Goal: Task Accomplishment & Management: Use online tool/utility

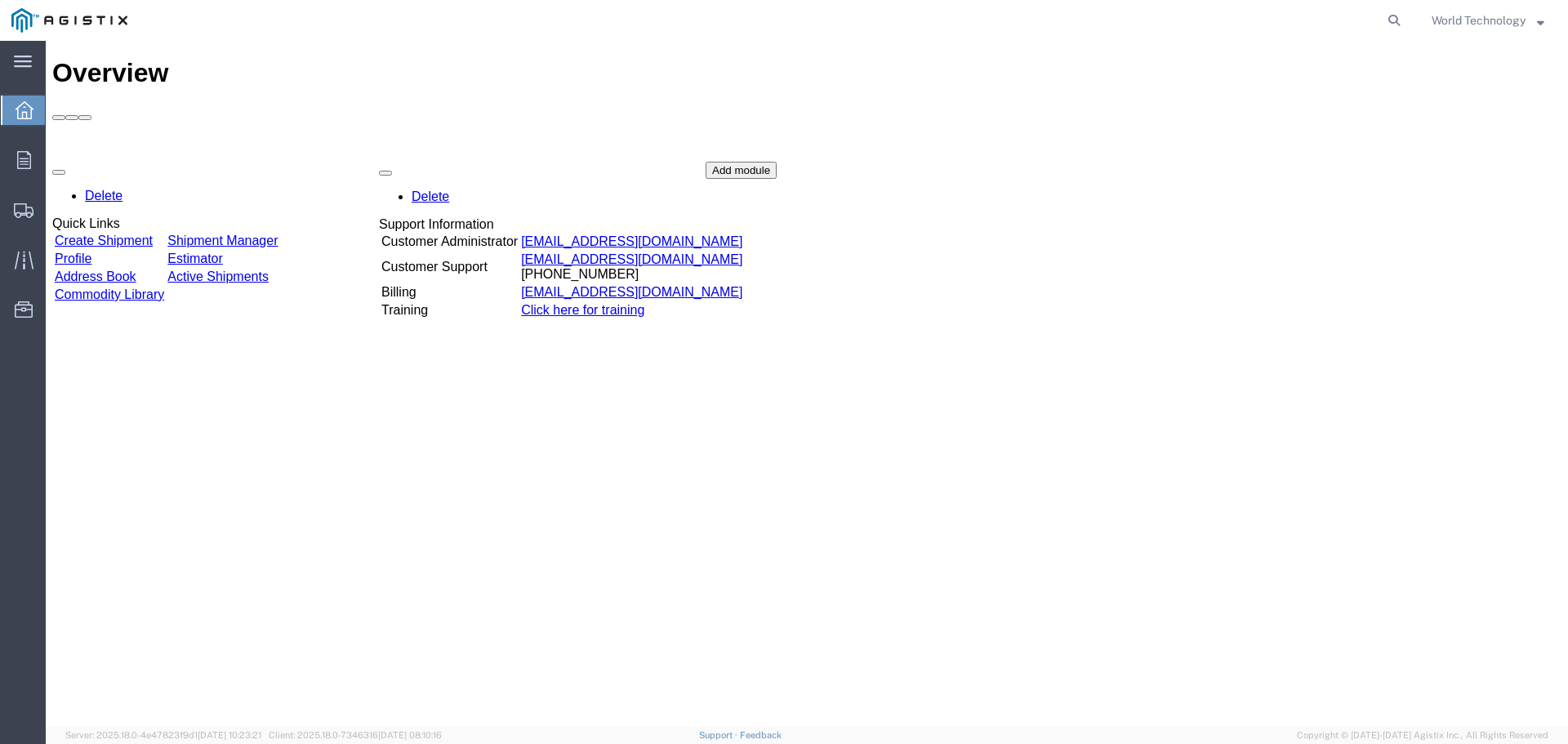
click at [160, 161] on div "Delete Quick Links Create Shipment Shipment Manager Profile Estimator Address B…" at bounding box center [807, 284] width 1509 height 245
click at [153, 234] on link "Create Shipment" at bounding box center [104, 241] width 98 height 14
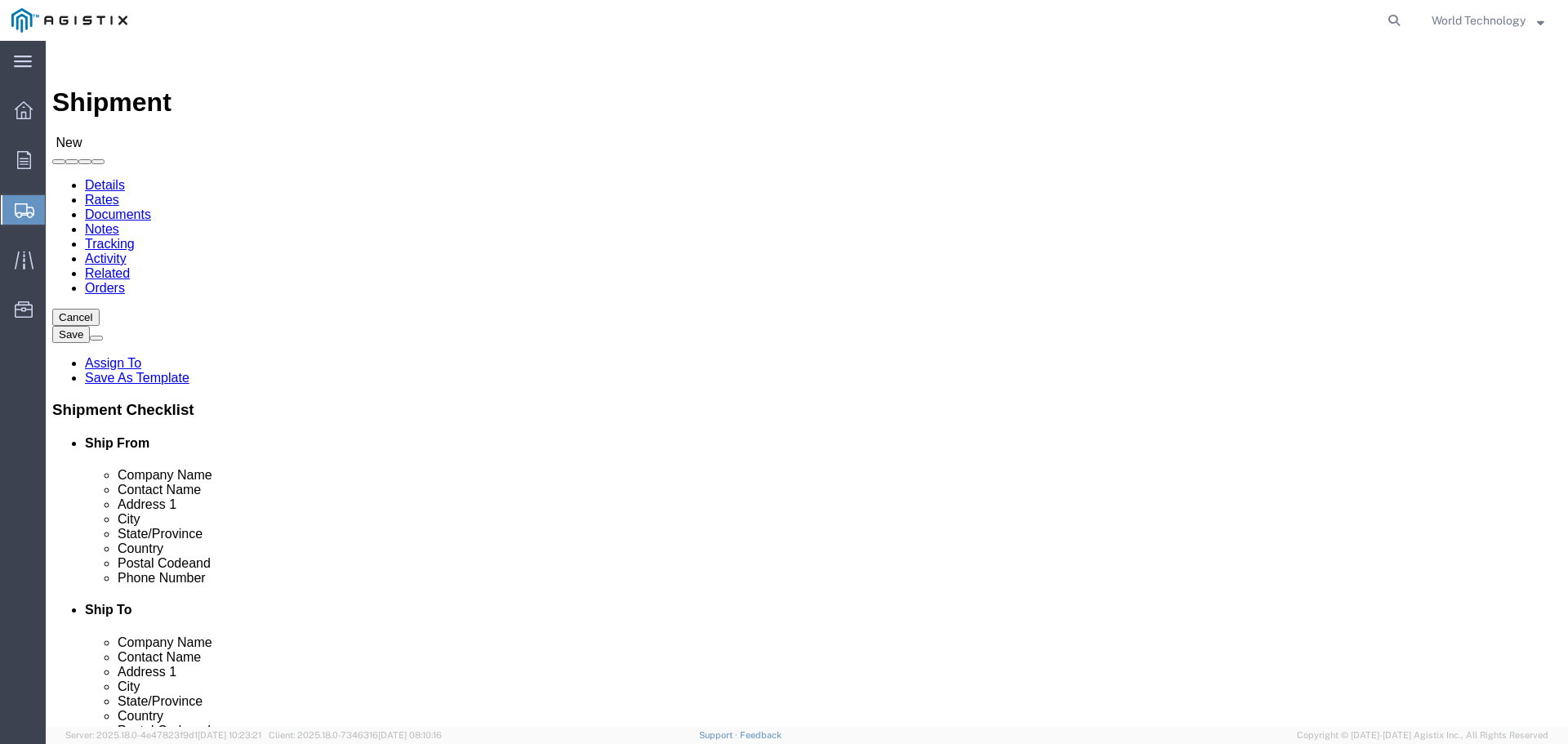
select select
click select "Select PG&E World Wide Technology Inc"
select select "9596"
click select "Select PG&E World Wide Technology Inc"
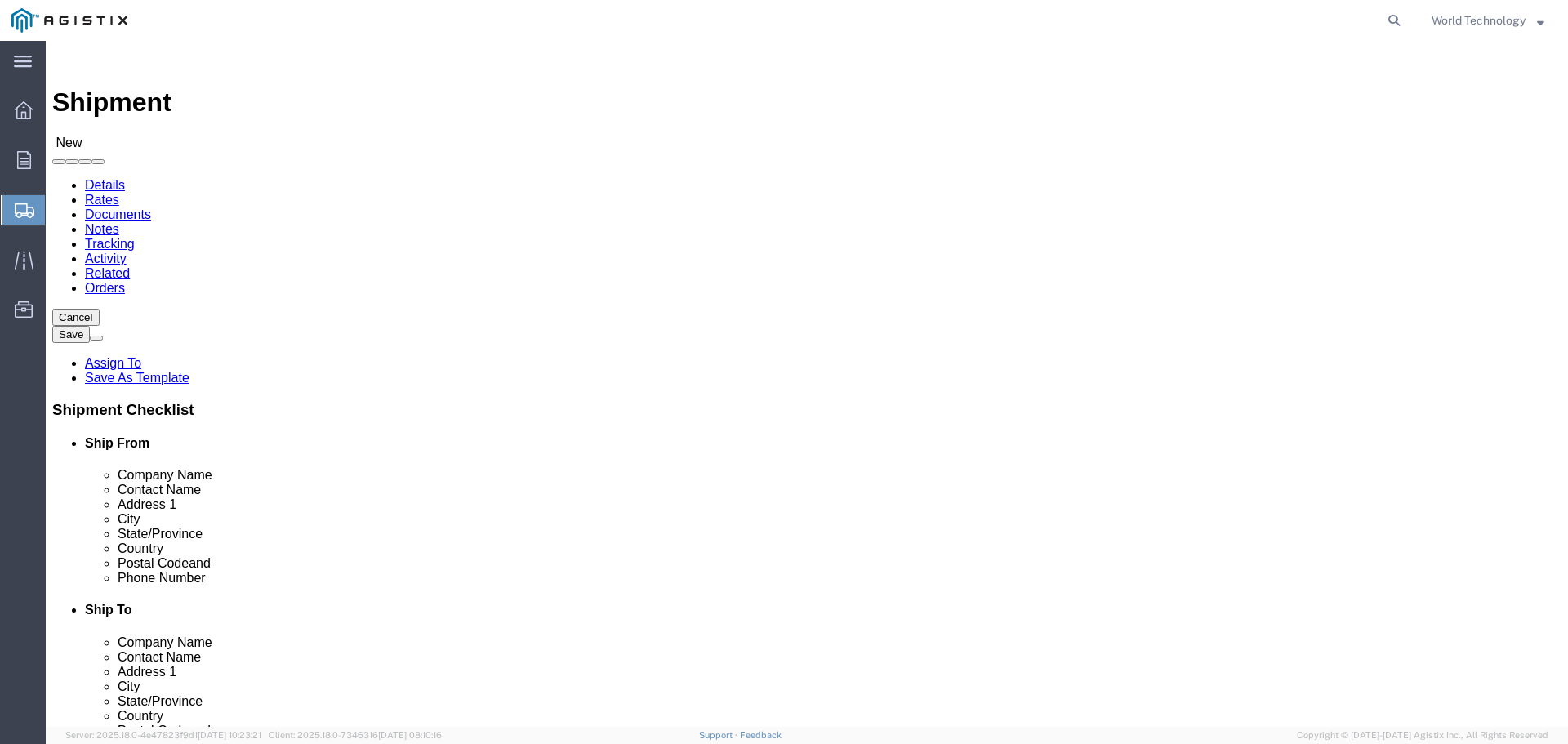
select select "PURCHORD"
select select
click select "Select All Others [GEOGRAPHIC_DATA] [GEOGRAPHIC_DATA] [GEOGRAPHIC_DATA] [GEOGRA…"
click div "Location Select All Others [GEOGRAPHIC_DATA] [GEOGRAPHIC_DATA] [GEOGRAPHIC_DATA…"
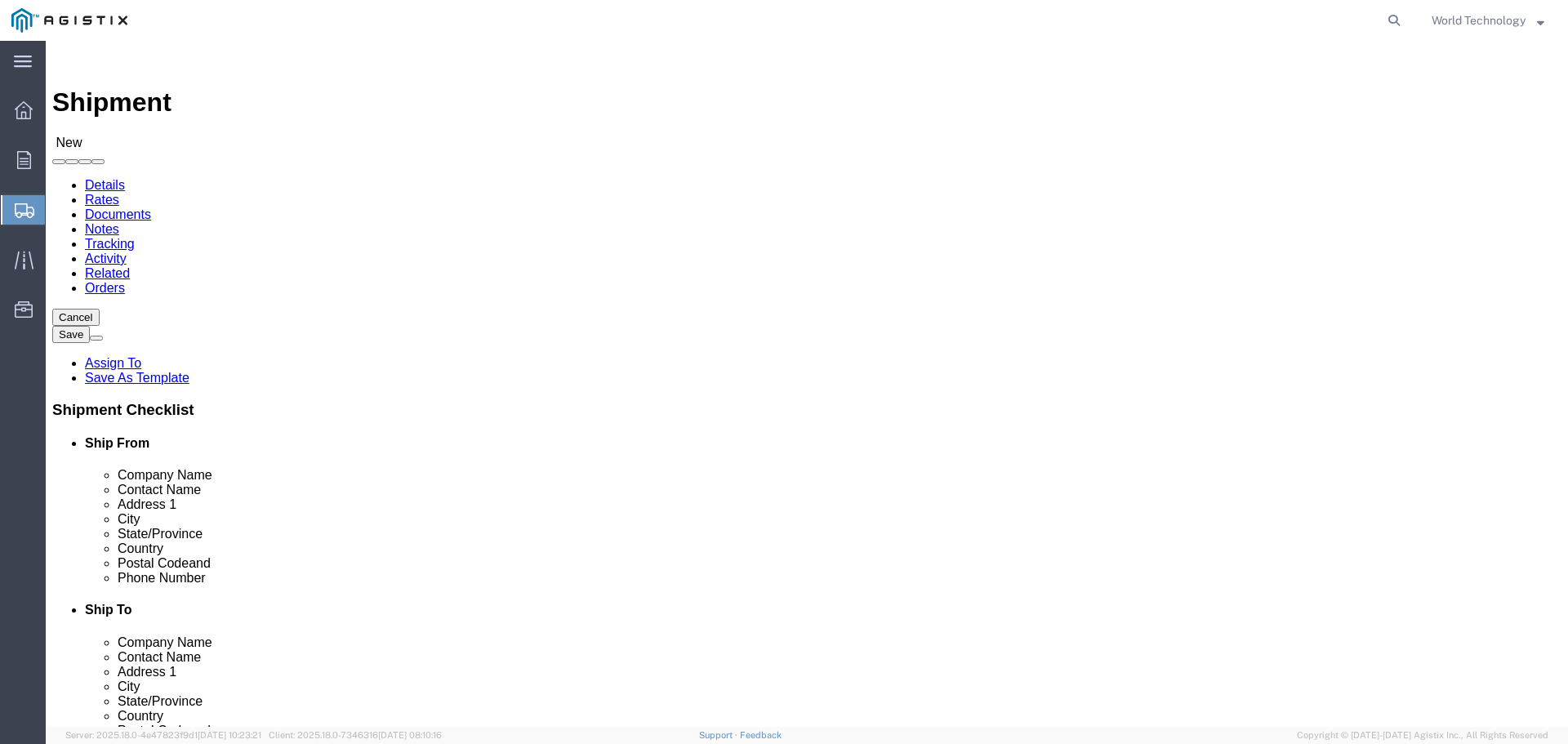
click div "Location Select All Others [GEOGRAPHIC_DATA] [GEOGRAPHIC_DATA] [GEOGRAPHIC_DATA…"
click select "Select All Others [GEOGRAPHIC_DATA] [GEOGRAPHIC_DATA] [GEOGRAPHIC_DATA] [GEOGRA…"
select select "19740"
click select "Select All Others [GEOGRAPHIC_DATA] [GEOGRAPHIC_DATA] [GEOGRAPHIC_DATA] [GEOGRA…"
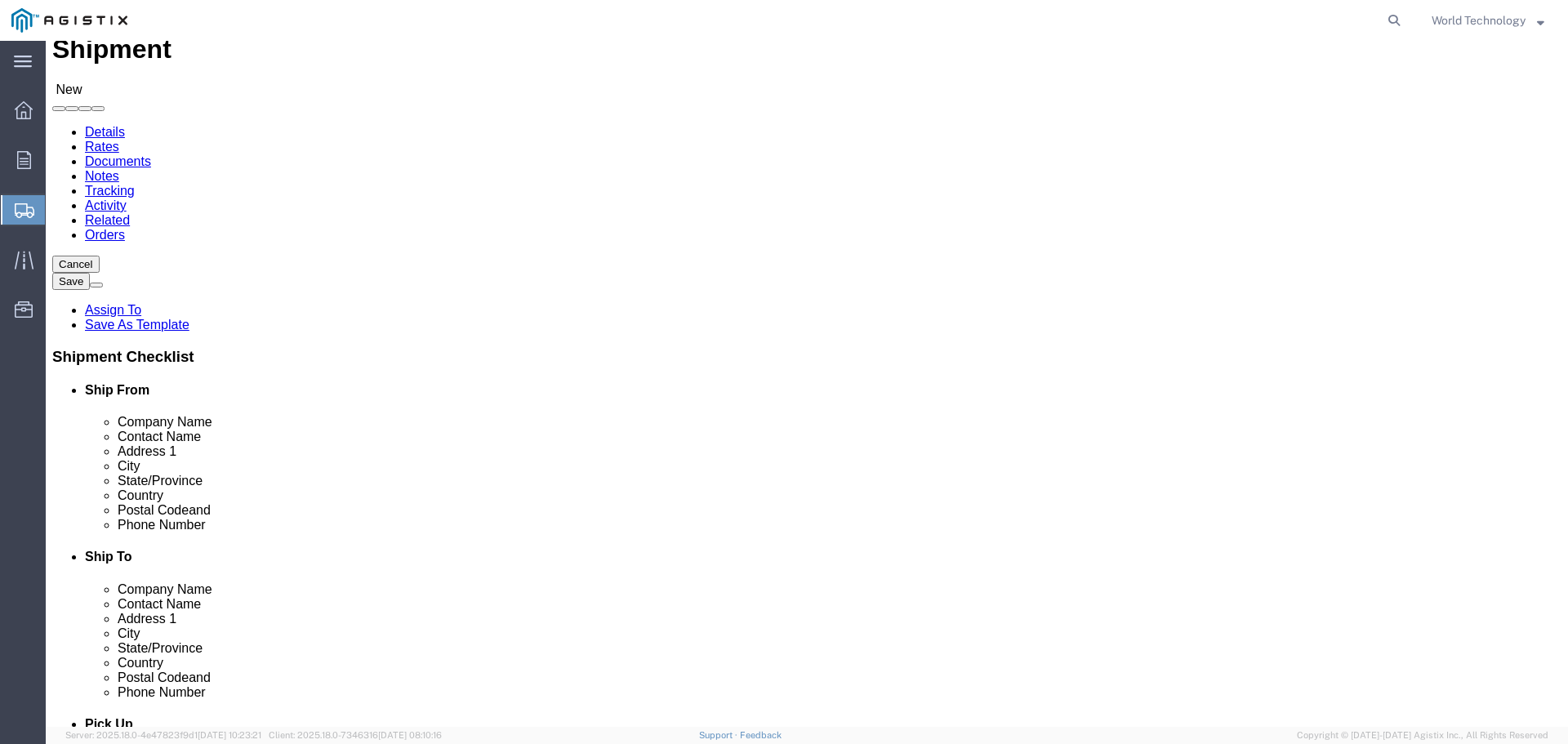
scroll to position [81, 0]
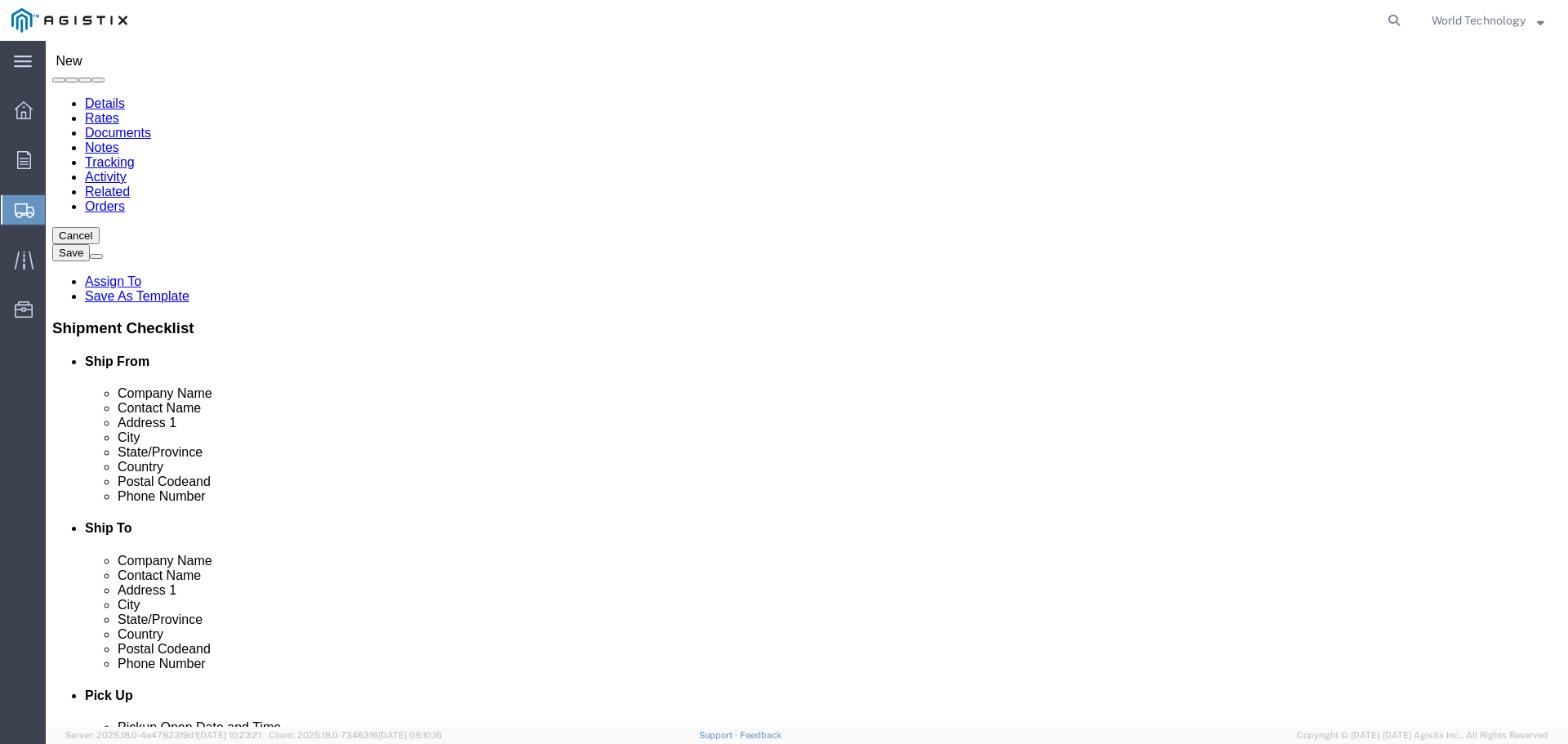
click div "Location My Profile Location (OBSOLETE) [PERSON_NAME] SC - GC TRAILER (OBSOLETE…"
select select "MYPROFILE"
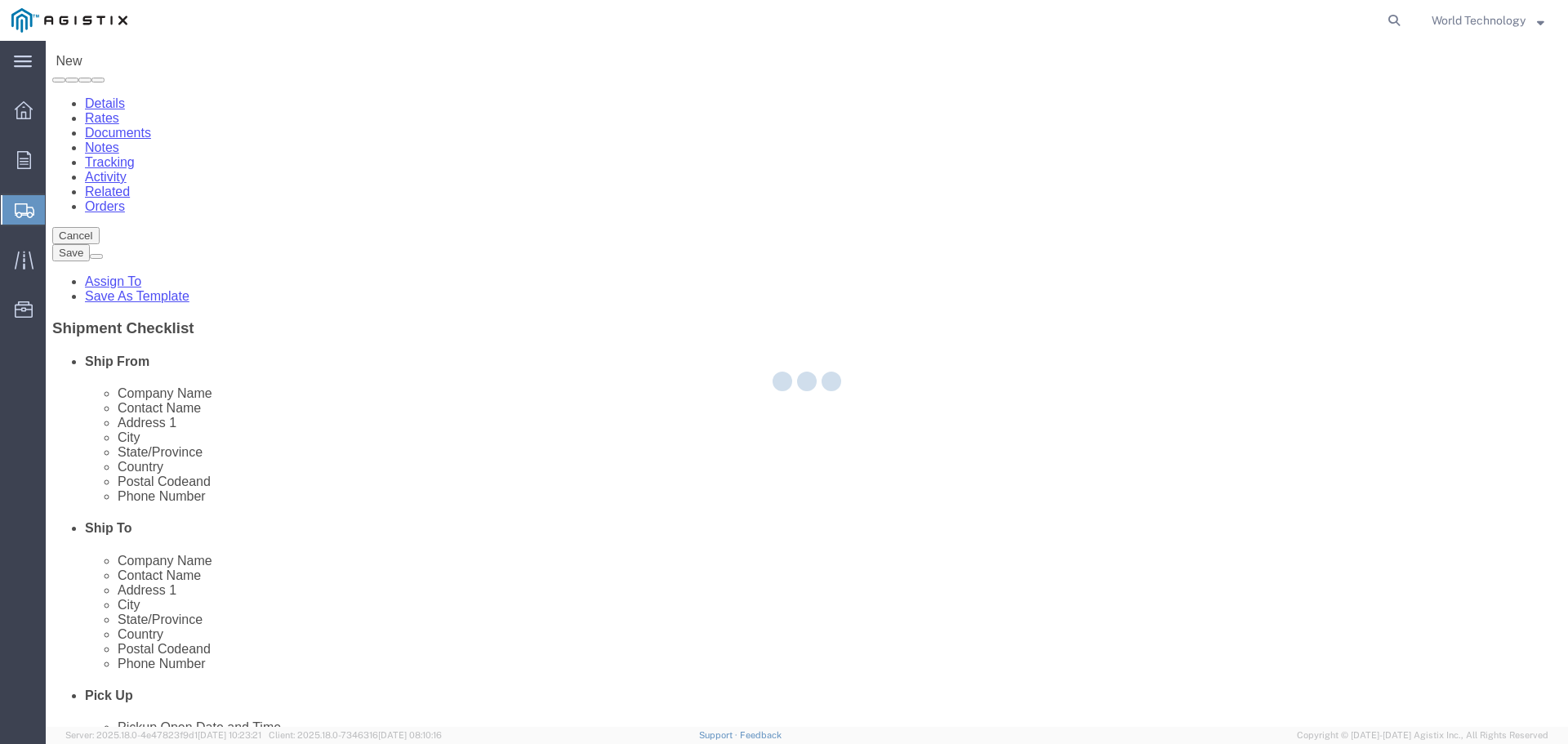
type input "World Wide Technology Inc"
type input "World Technology"
type input "[STREET_ADDRESS]"
type input "[GEOGRAPHIC_DATA]"
type input "62025"
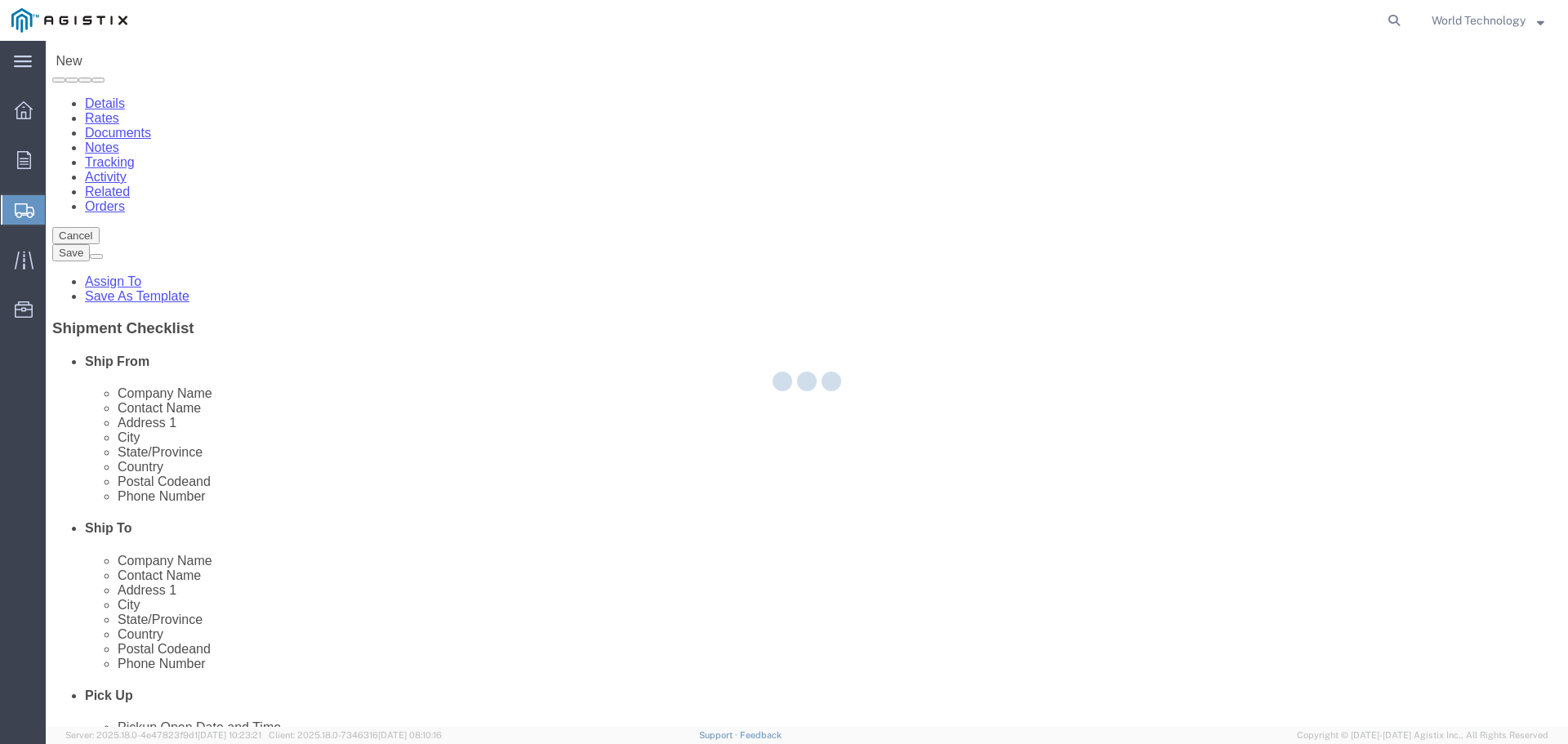
type input "3148240378"
type input "[EMAIL_ADDRESS][DOMAIN_NAME]"
checkbox input "true"
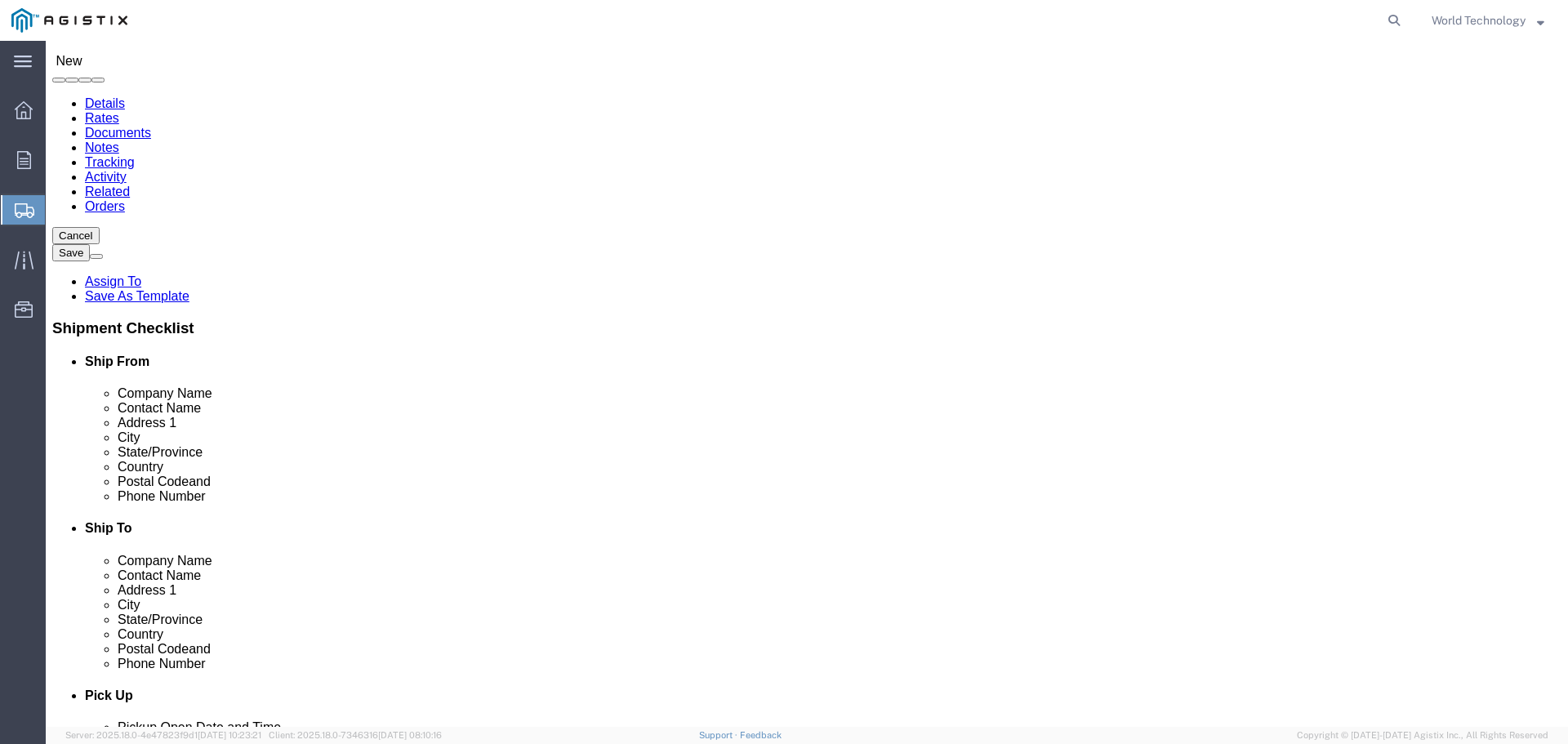
select select "IL"
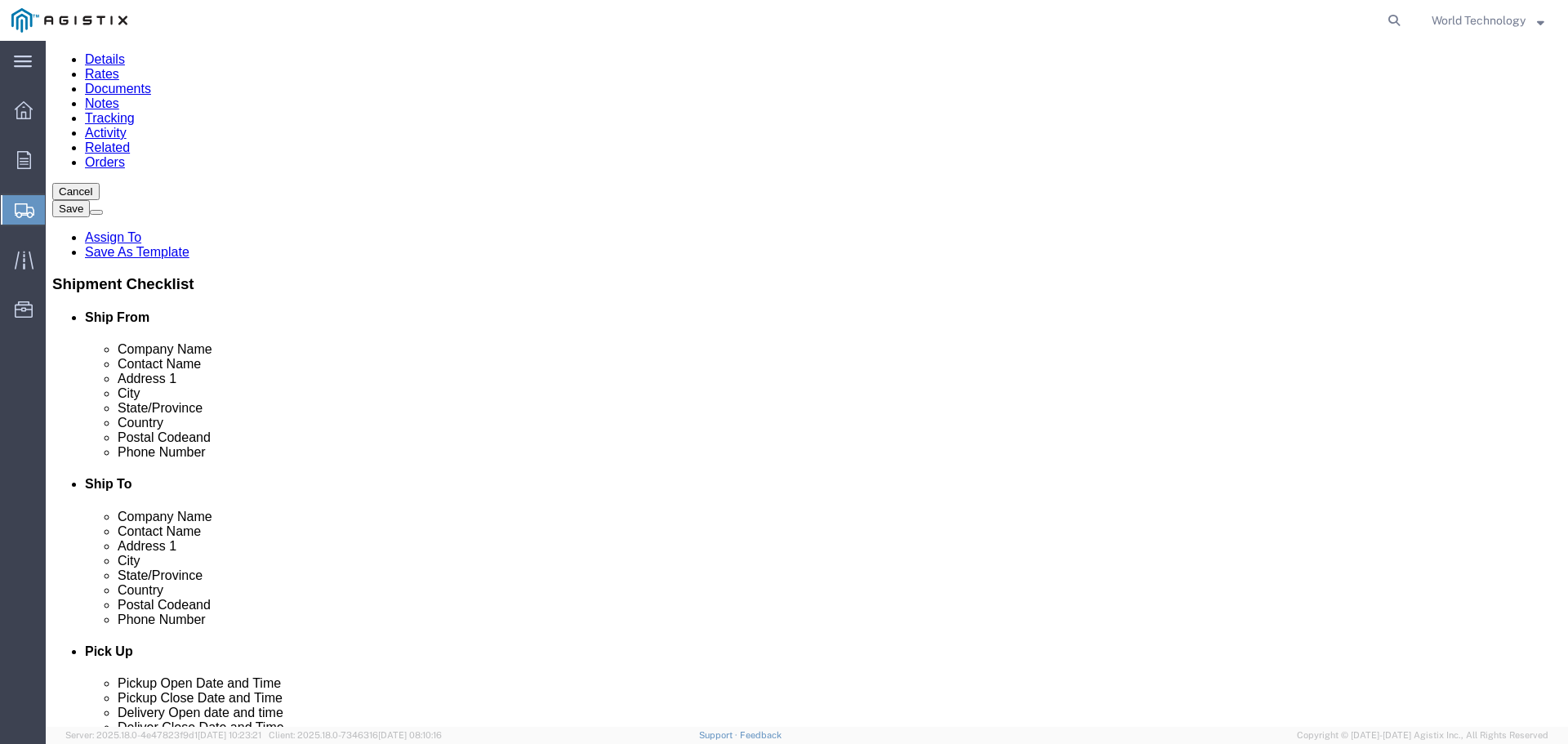
scroll to position [163, 0]
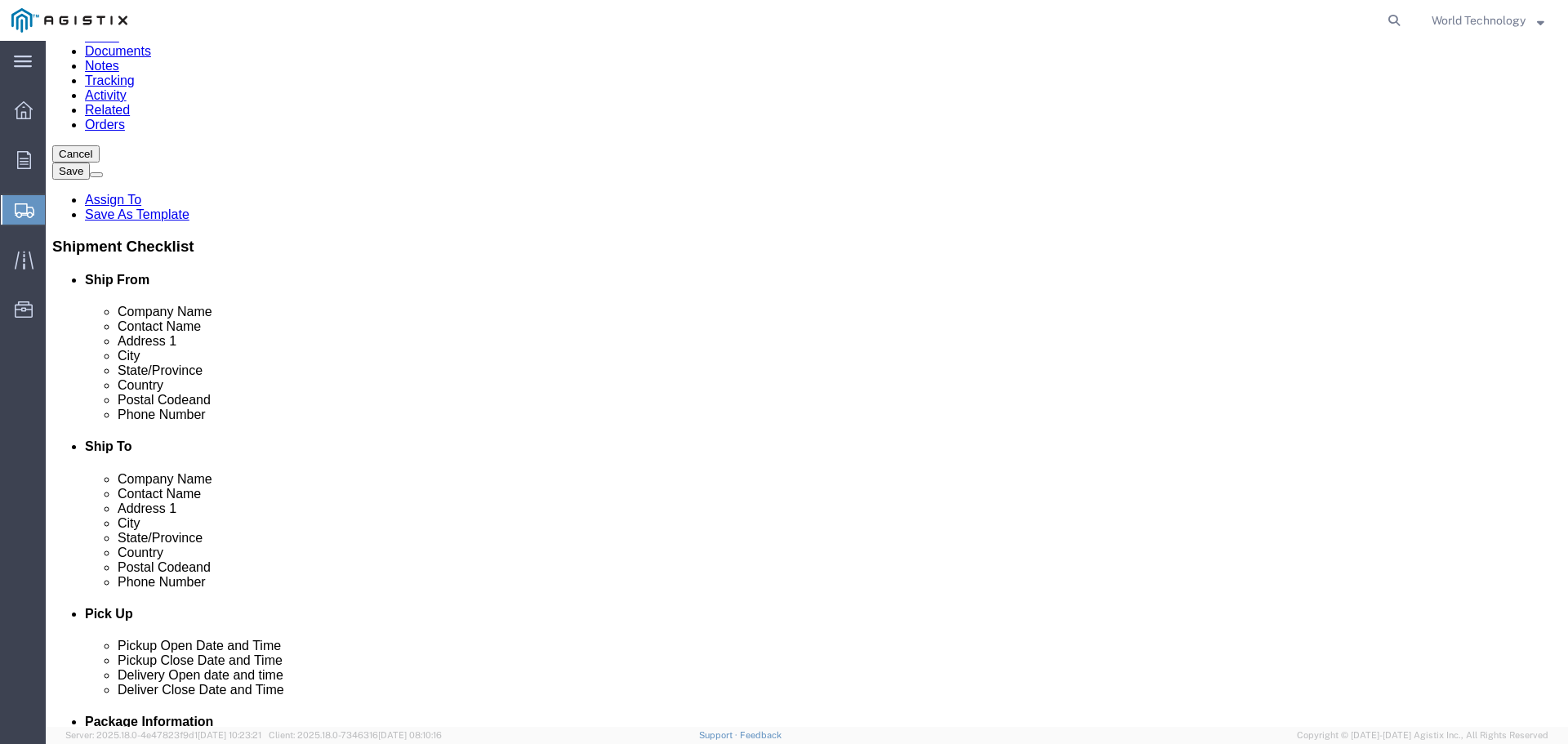
drag, startPoint x: 880, startPoint y: 288, endPoint x: 854, endPoint y: 302, distance: 29.5
click div "Location My Profile Location (OBSOLETE) [PERSON_NAME] SC - GC TRAILER (OBSOLETE…"
click input "text"
type input "Pacific Gas & Electric Co"
type input "[PERSON_NAME]"
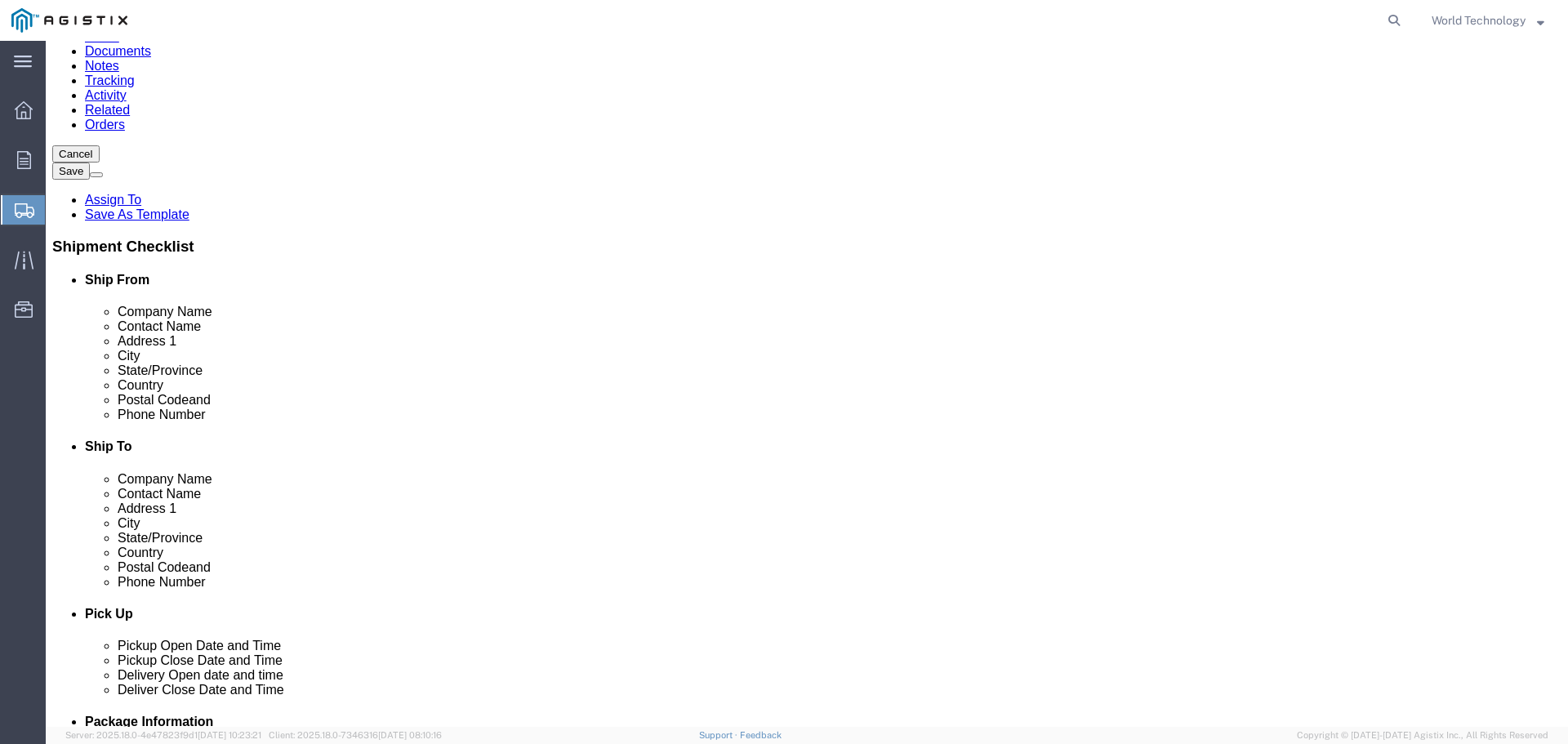
type input "[STREET_ADDRESS]"
select select
type input "C/O Layline Automation"
type input "Stockton"
click div "Location My Profile Location (OBSOLETE) [PERSON_NAME] SC - GC TRAILER (OBSOLETE…"
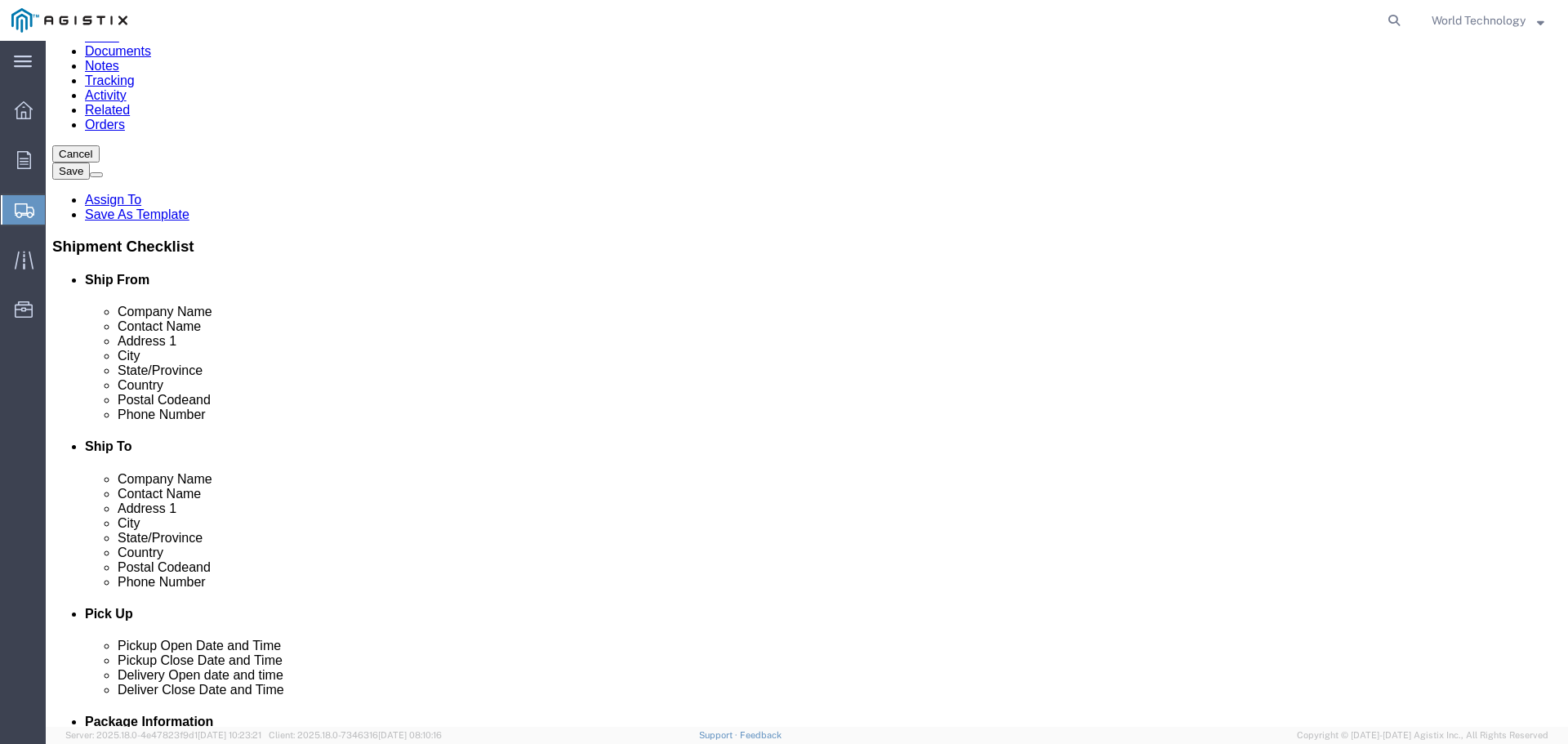
scroll to position [81, 0]
select select
select select "CA"
click input "Postal Code"
type input "95215"
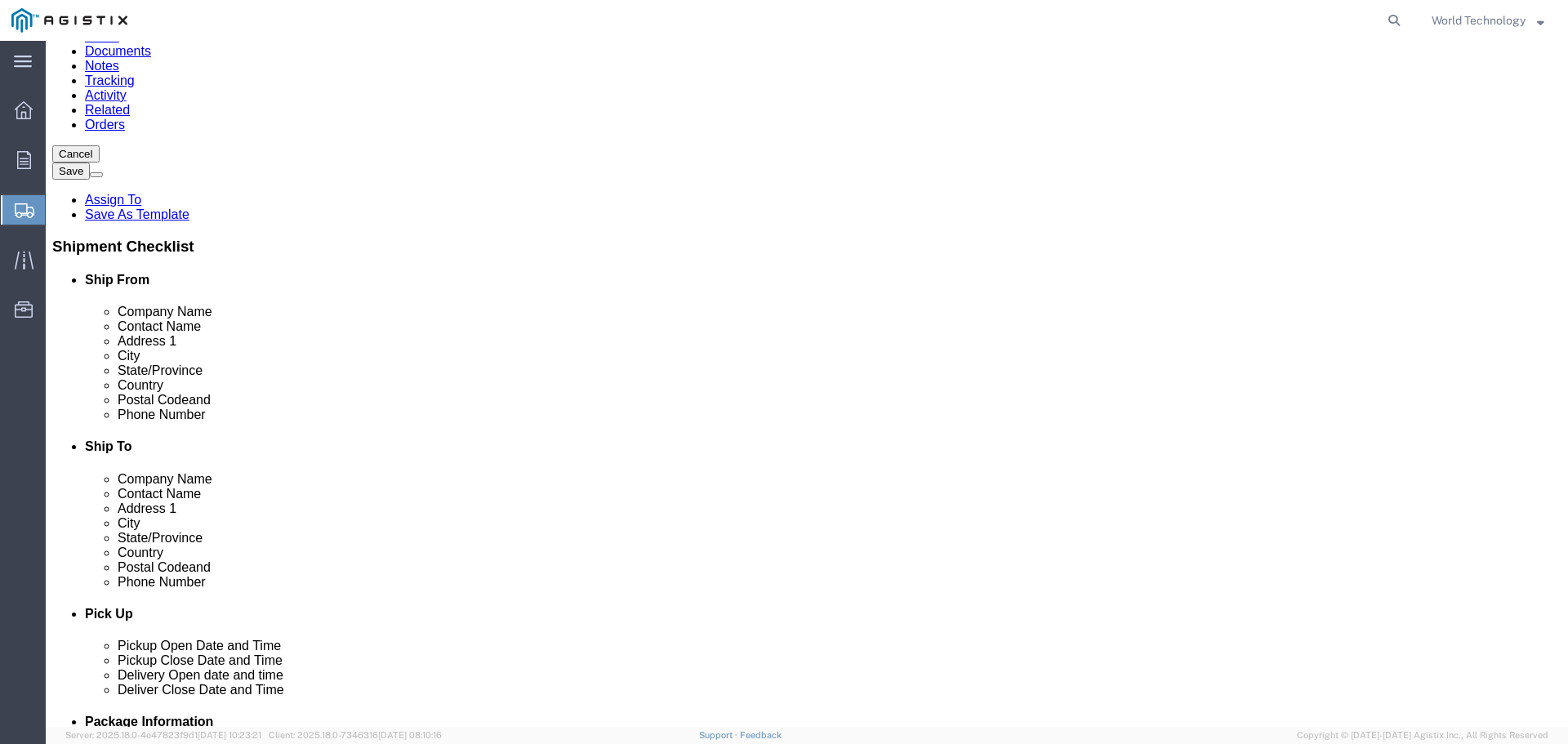
select select
click div "Location My Profile Location (OBSOLETE) [PERSON_NAME] SC - GC TRAILER (OBSOLETE…"
click input "text"
type input "[PHONE_NUMBER]"
click label "State/Province"
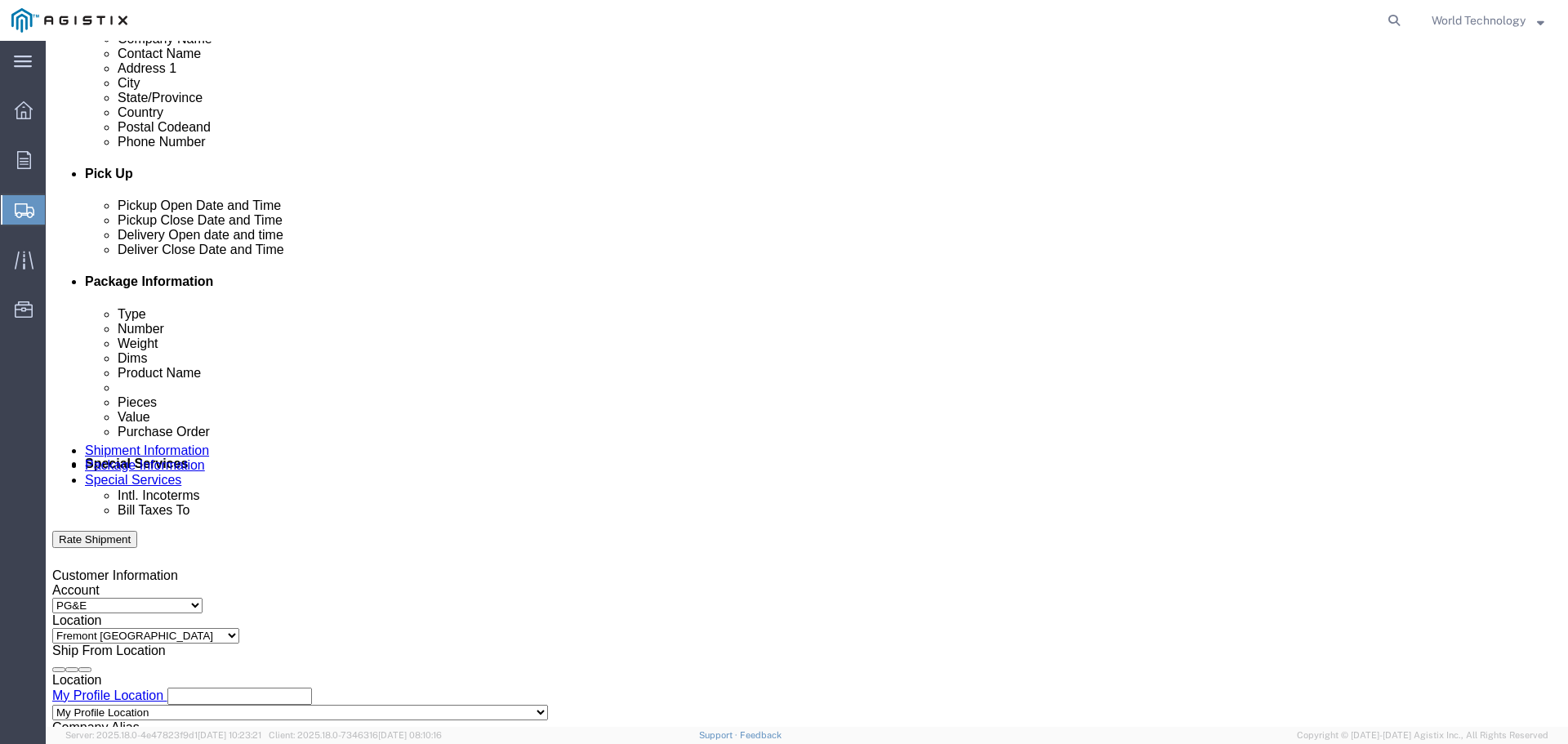
scroll to position [653, 0]
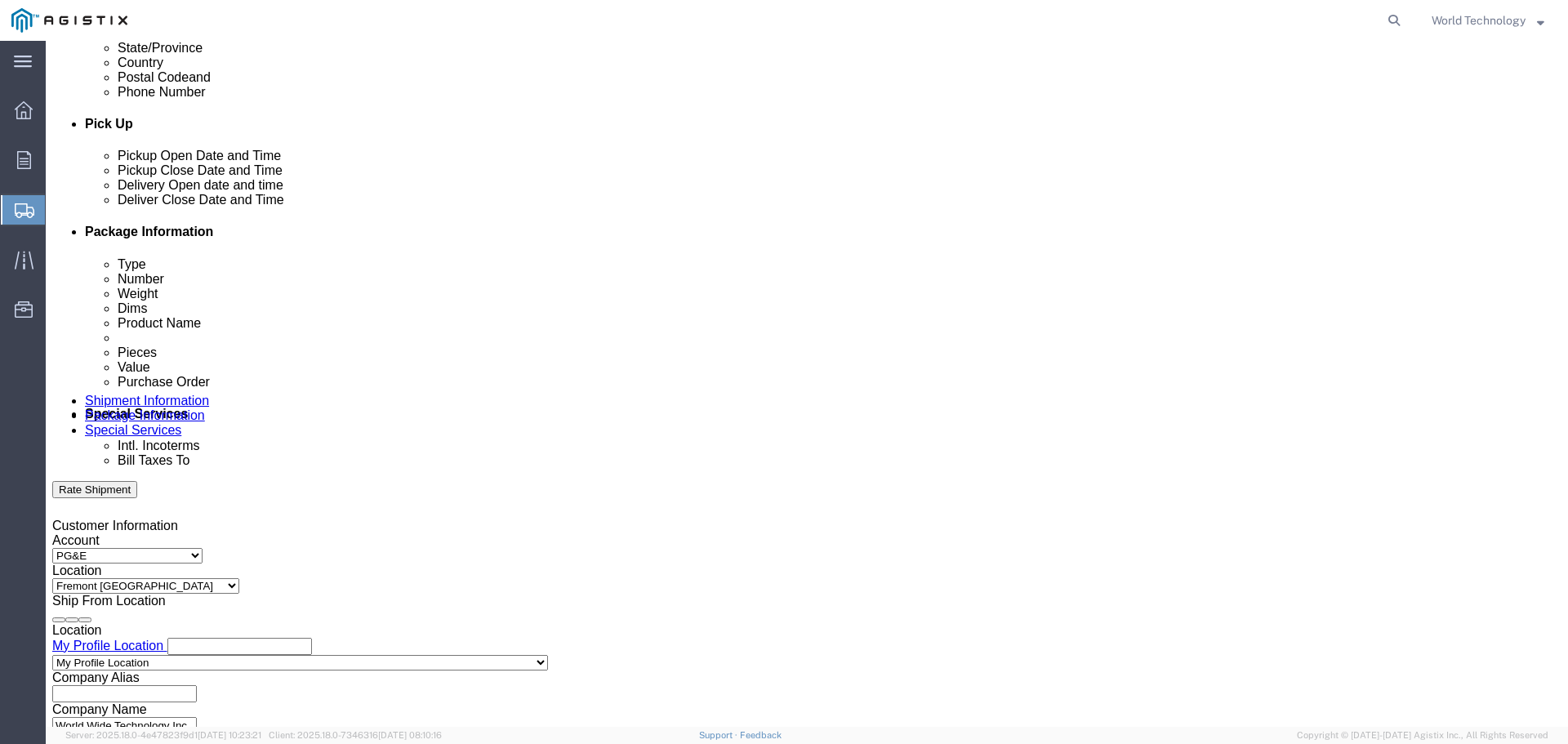
click div
drag, startPoint x: 698, startPoint y: 628, endPoint x: 686, endPoint y: 628, distance: 12.0
click input "6:00 PM"
click input "8:00 PM"
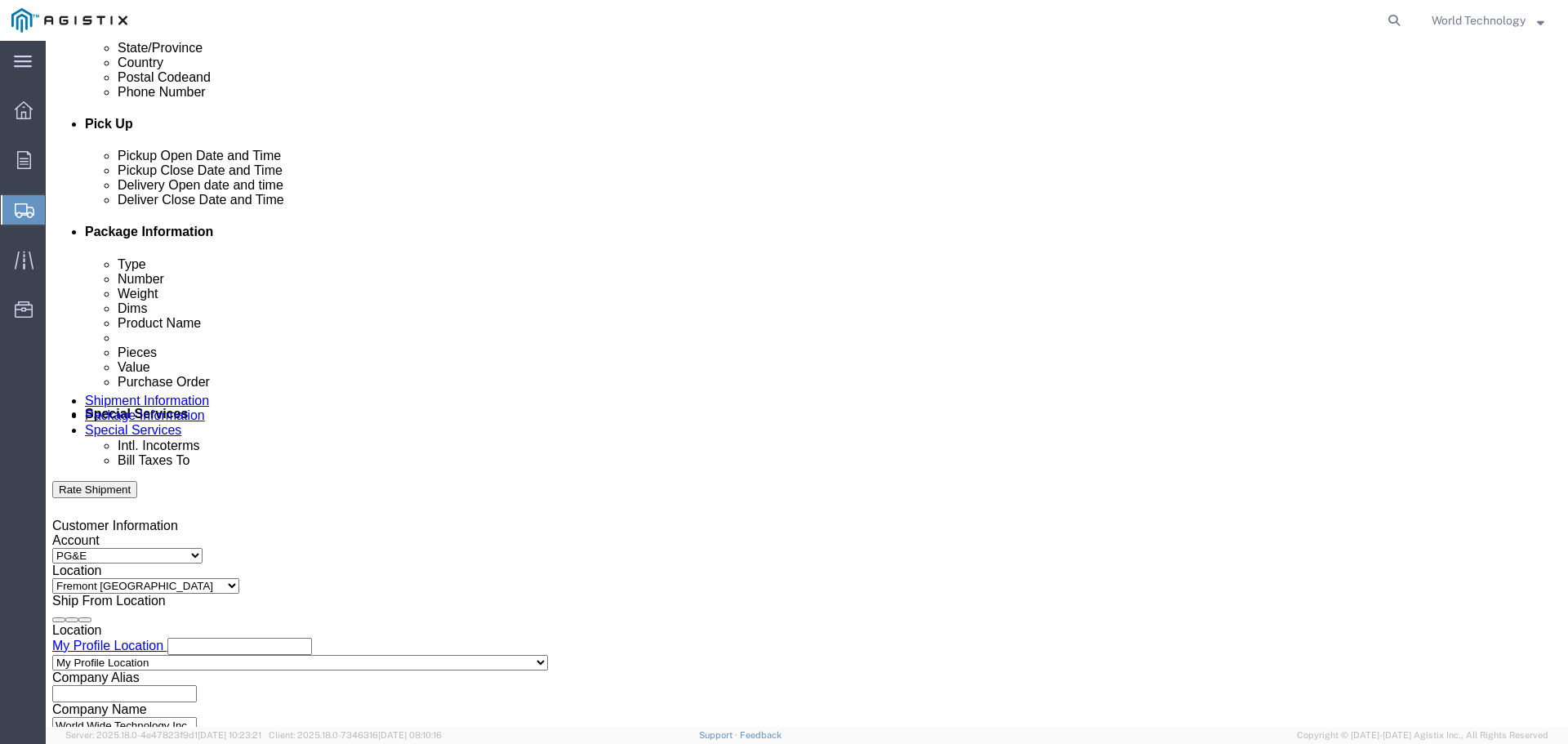
click input "8:00 PM"
type input "8:00 AM"
click button "Apply"
click div
click input "8:00 AM"
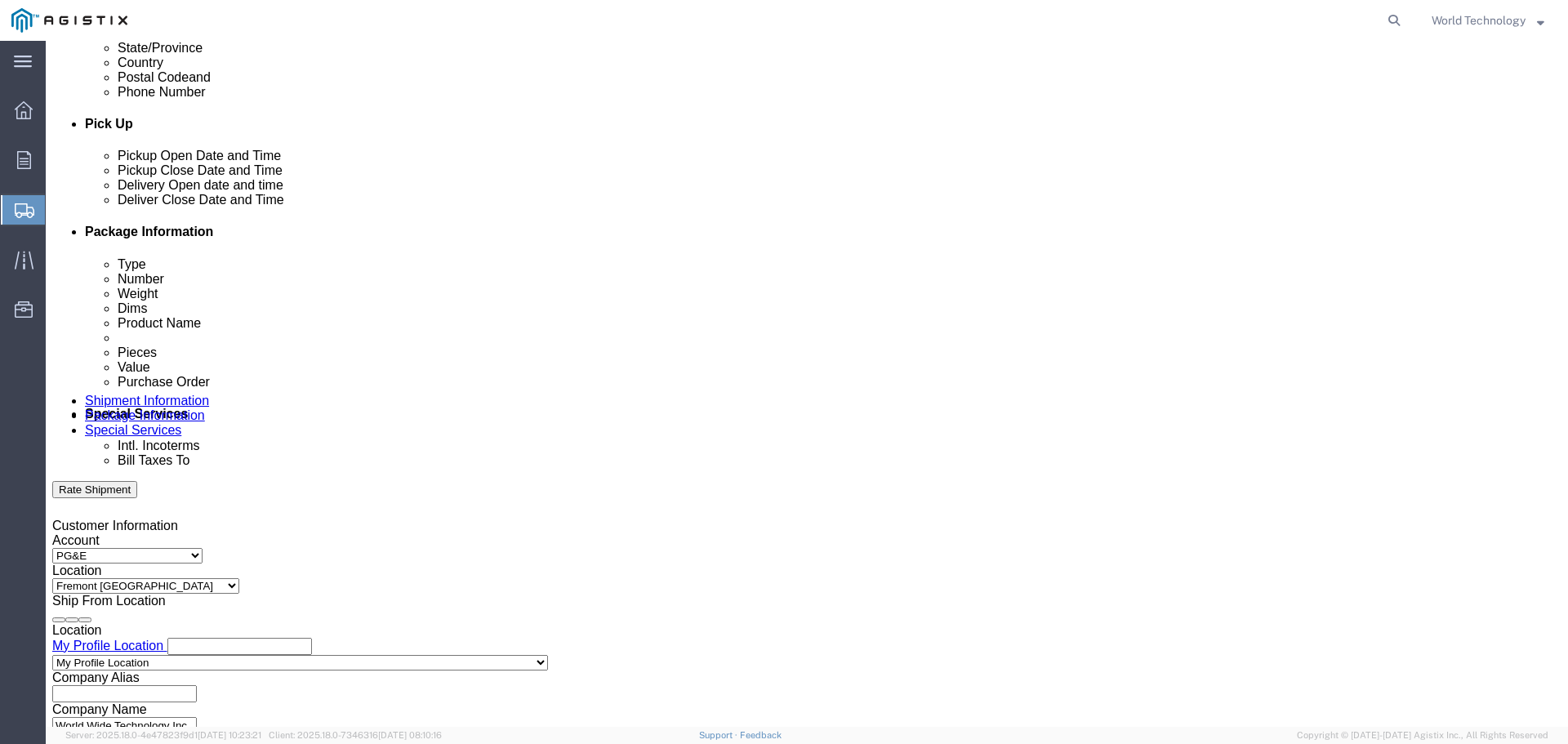
type input "8:00 PM"
click button "Apply"
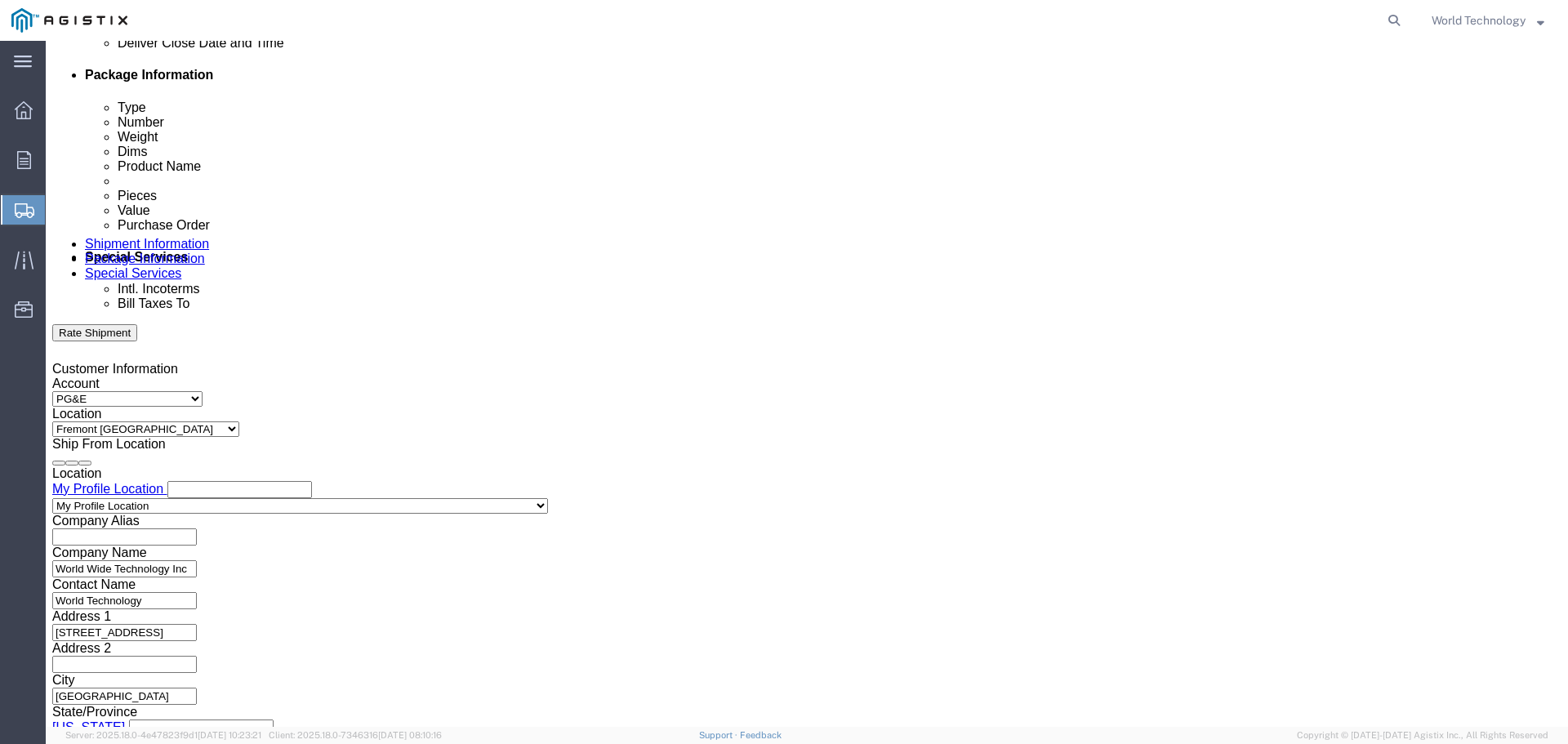
scroll to position [817, 0]
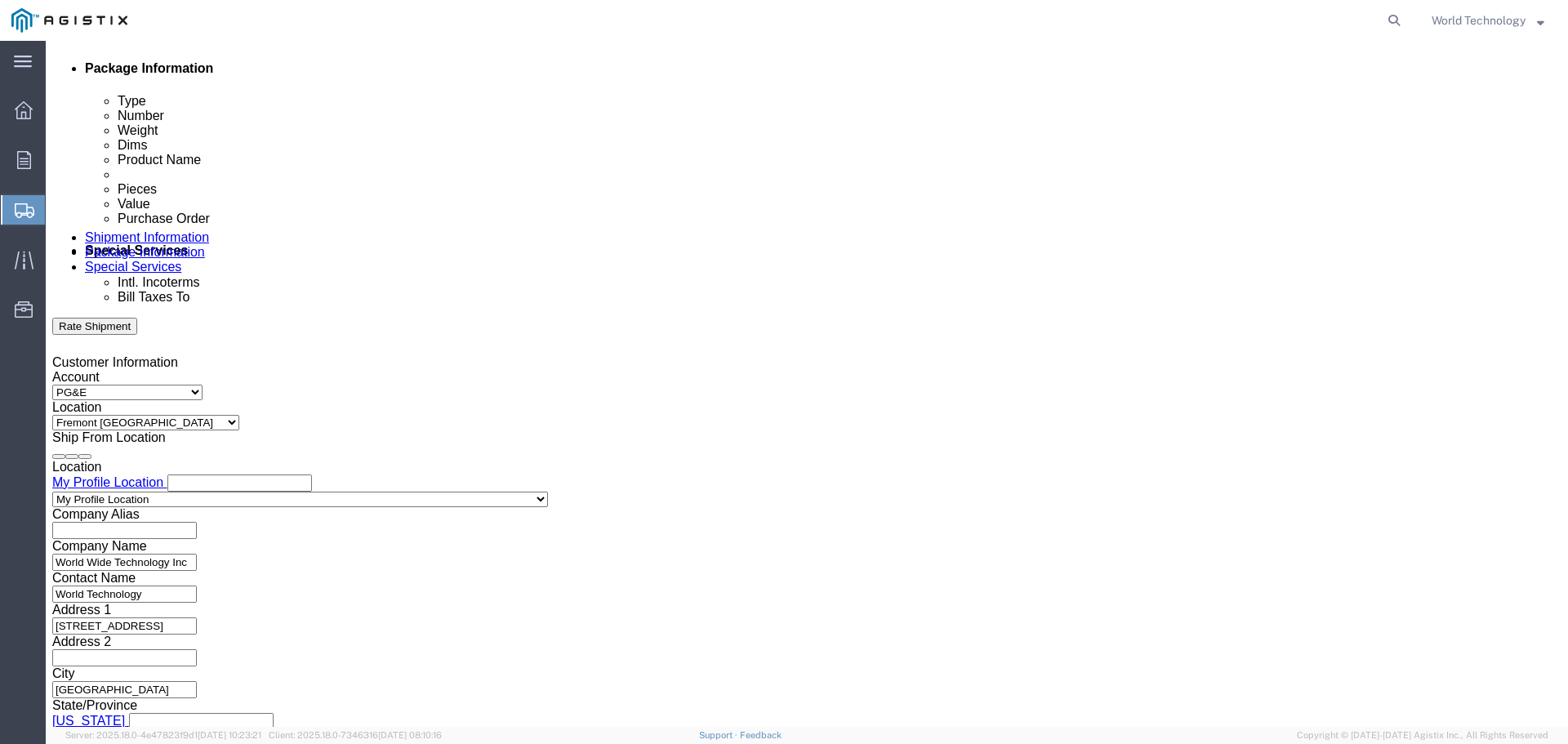
click input "text"
type input "2701212480"
drag, startPoint x: 560, startPoint y: 310, endPoint x: 555, endPoint y: 357, distance: 47.3
click select "Select Account Type Activity ID Airline Appointment Number ASN Batch Request # …"
select select "SALEORDR"
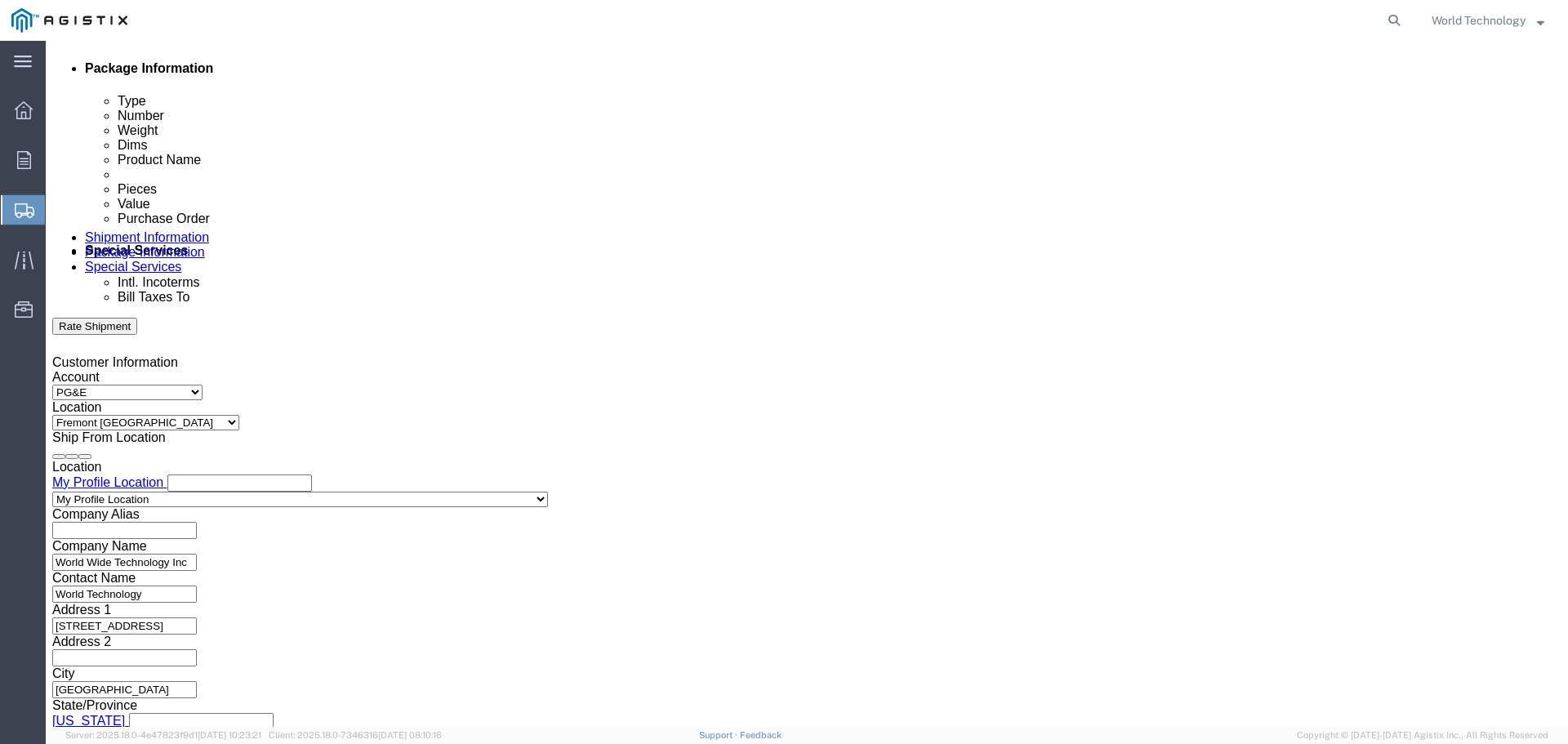
click select "Select Account Type Activity ID Airline Appointment Number ASN Batch Request # …"
click input "text"
type input "12349399"
click select "Select Account Type Activity ID Airline Appointment Number ASN Batch Request # …"
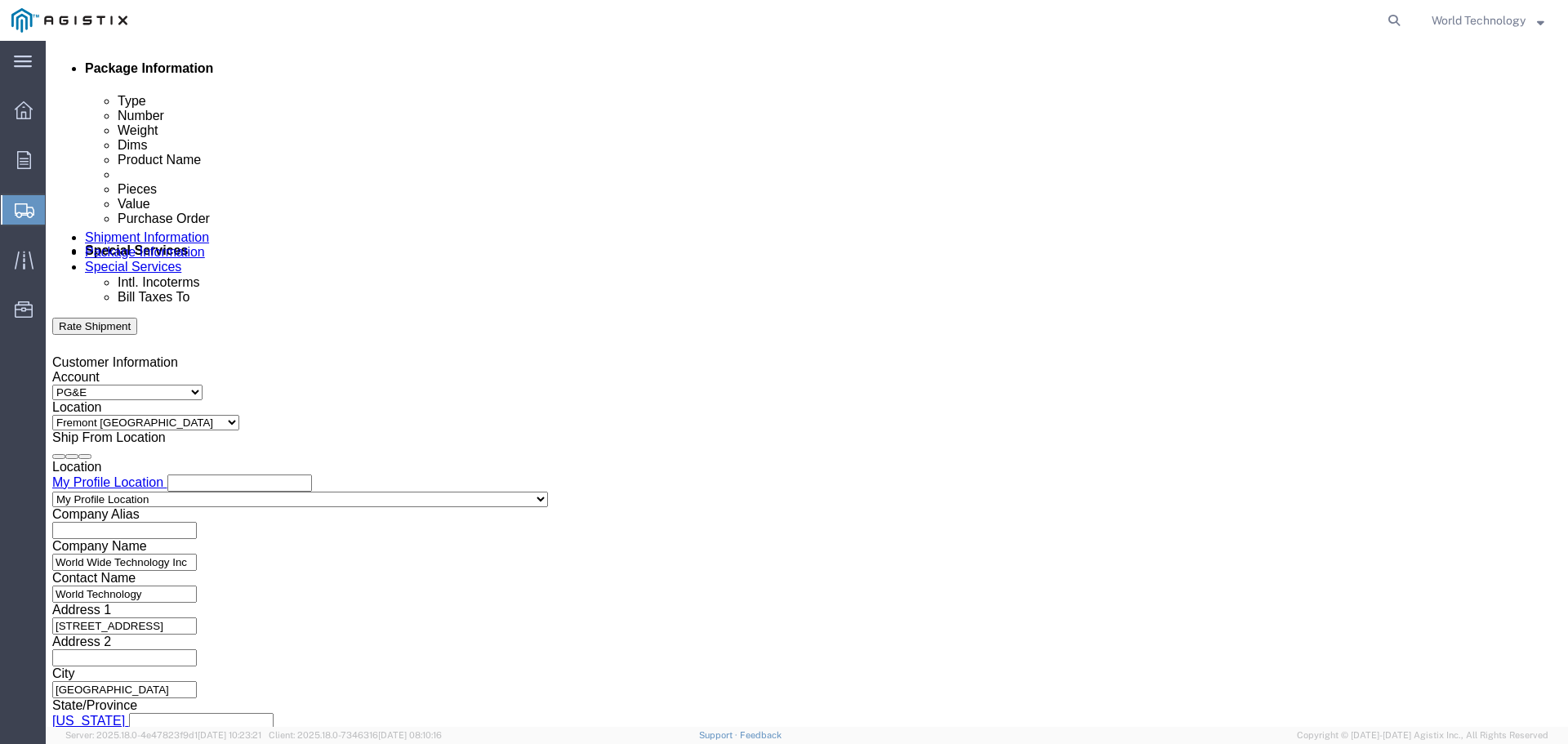
click select "Select Account Type Activity ID Airline Appointment Number ASN Batch Request # …"
select select "DELNUM"
click select "Select Account Type Activity ID Airline Appointment Number ASN Batch Request # …"
click input "text"
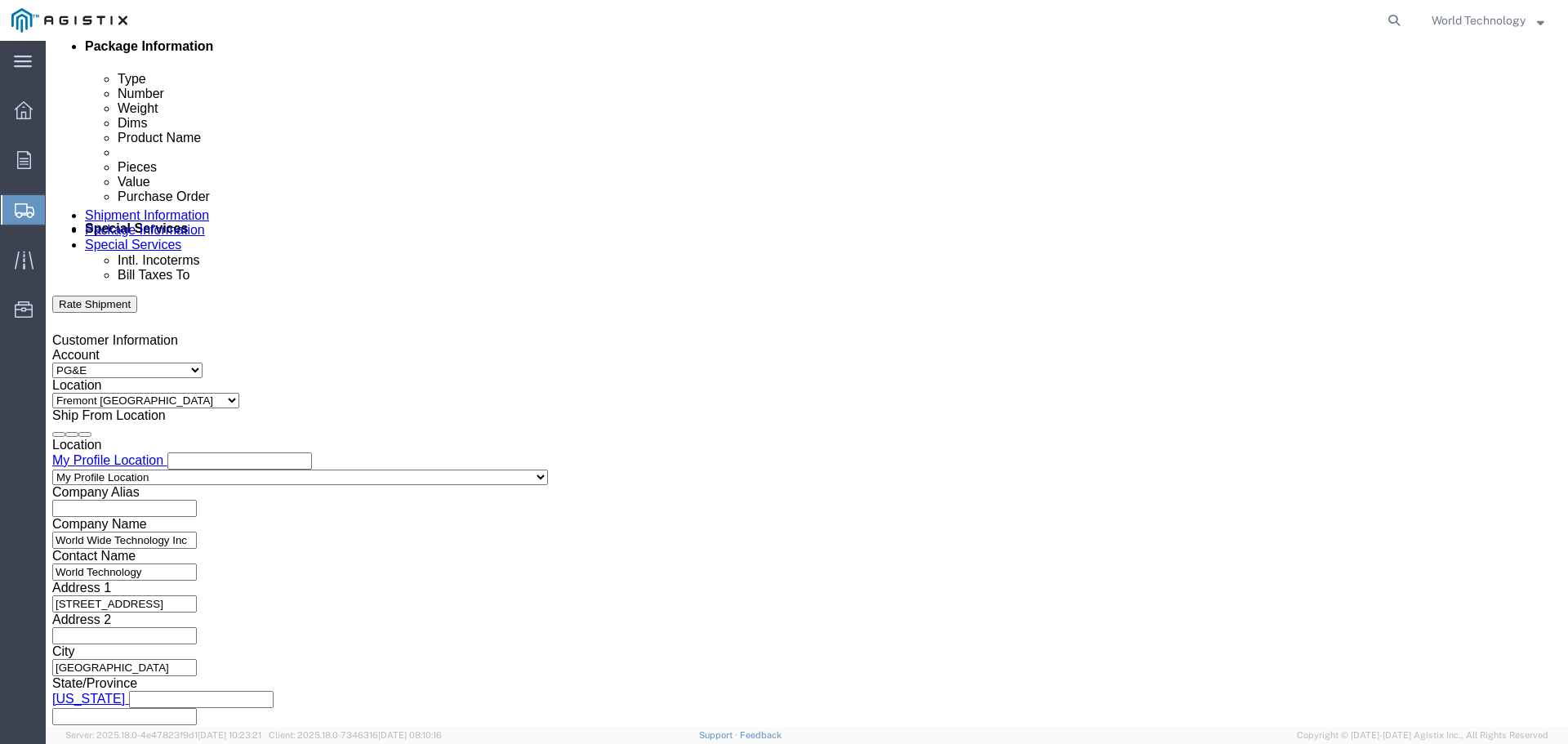
scroll to position [849, 0]
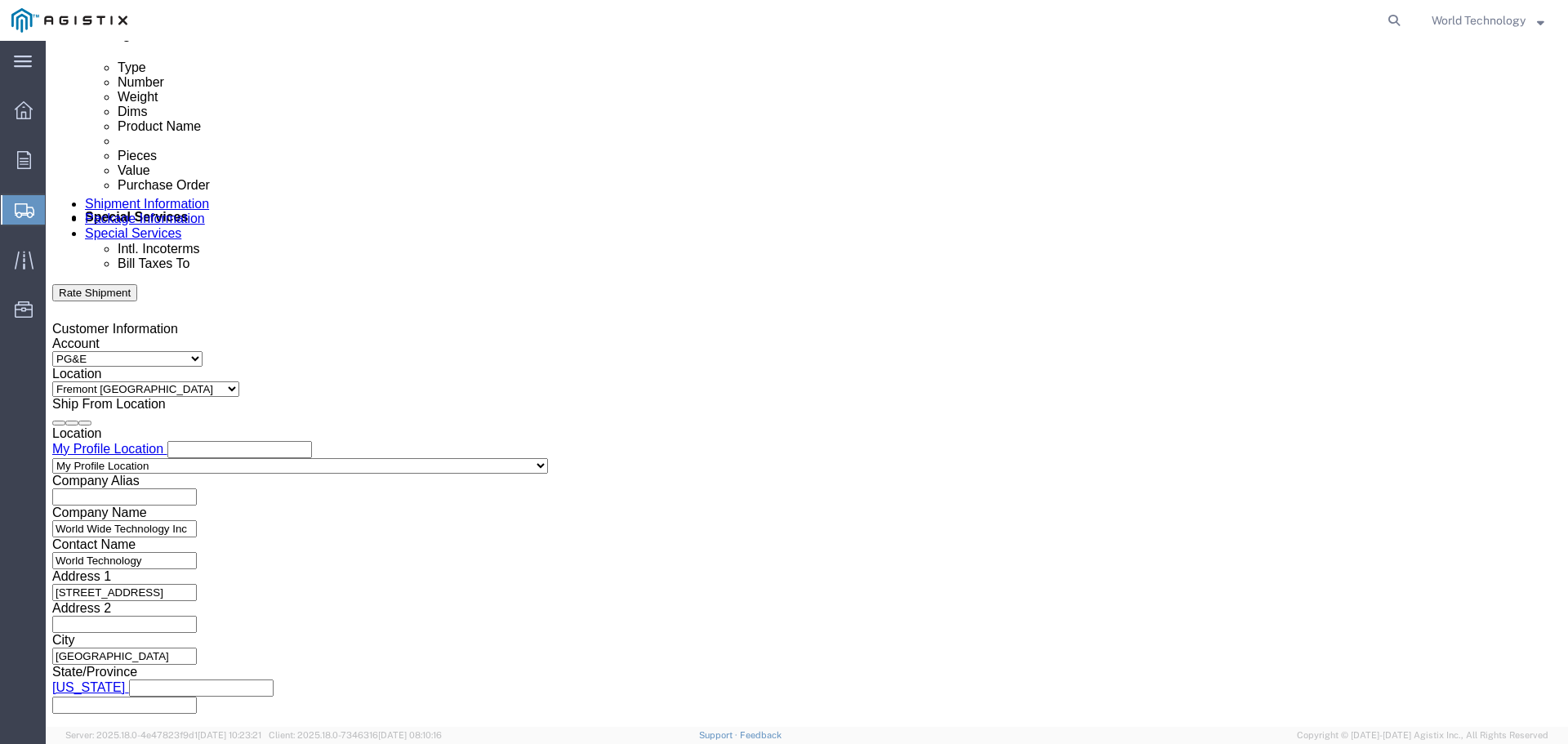
type input "1601872041"
click button "Continue"
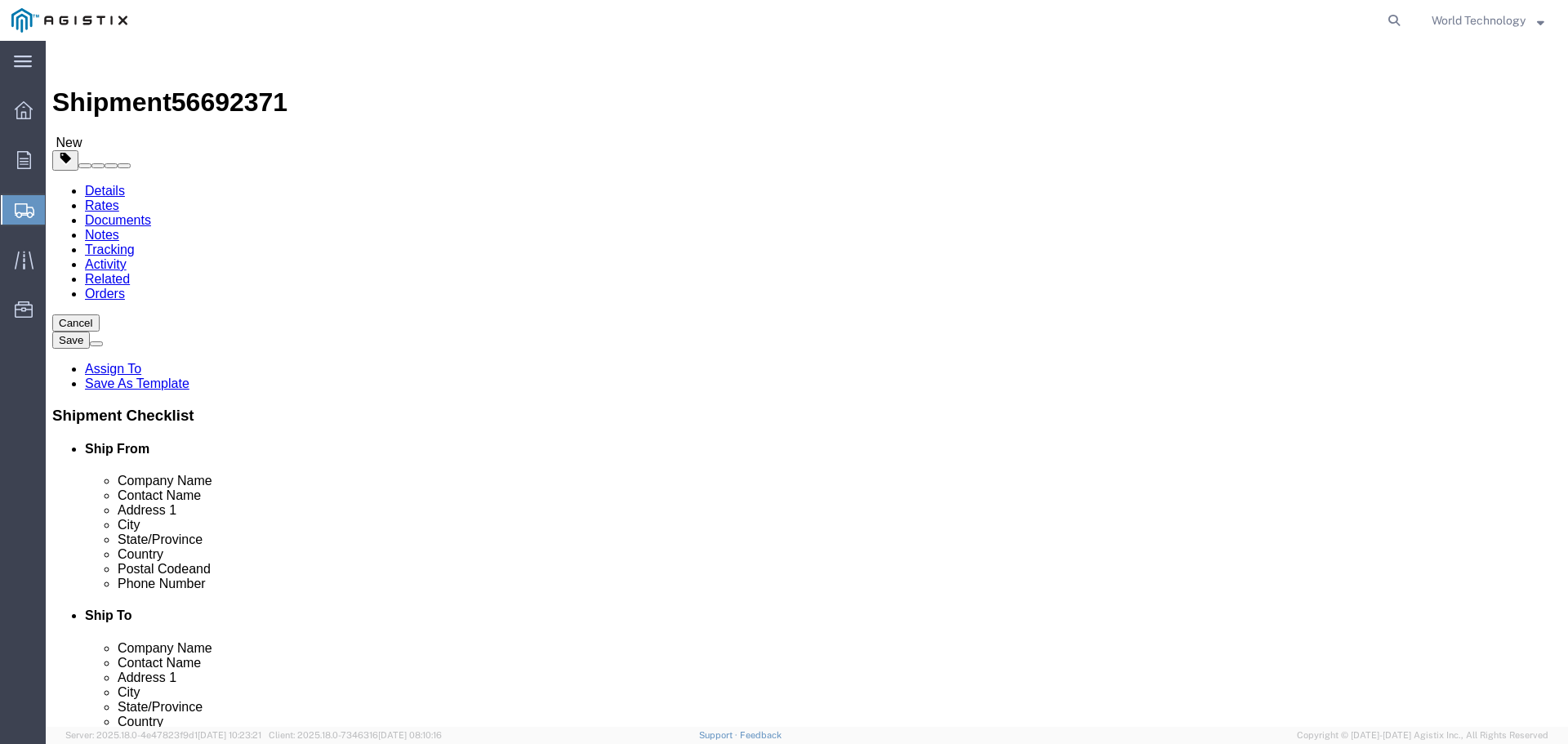
click select "Select Bulk Bundle(s) Cardboard Box(es) Carton(s) Crate(s) Drum(s) (Fiberboard)…"
select select "PSNS"
click select "Select Bulk Bundle(s) Cardboard Box(es) Carton(s) Crate(s) Drum(s) (Fiberboard)…"
click input "text"
type input "10"
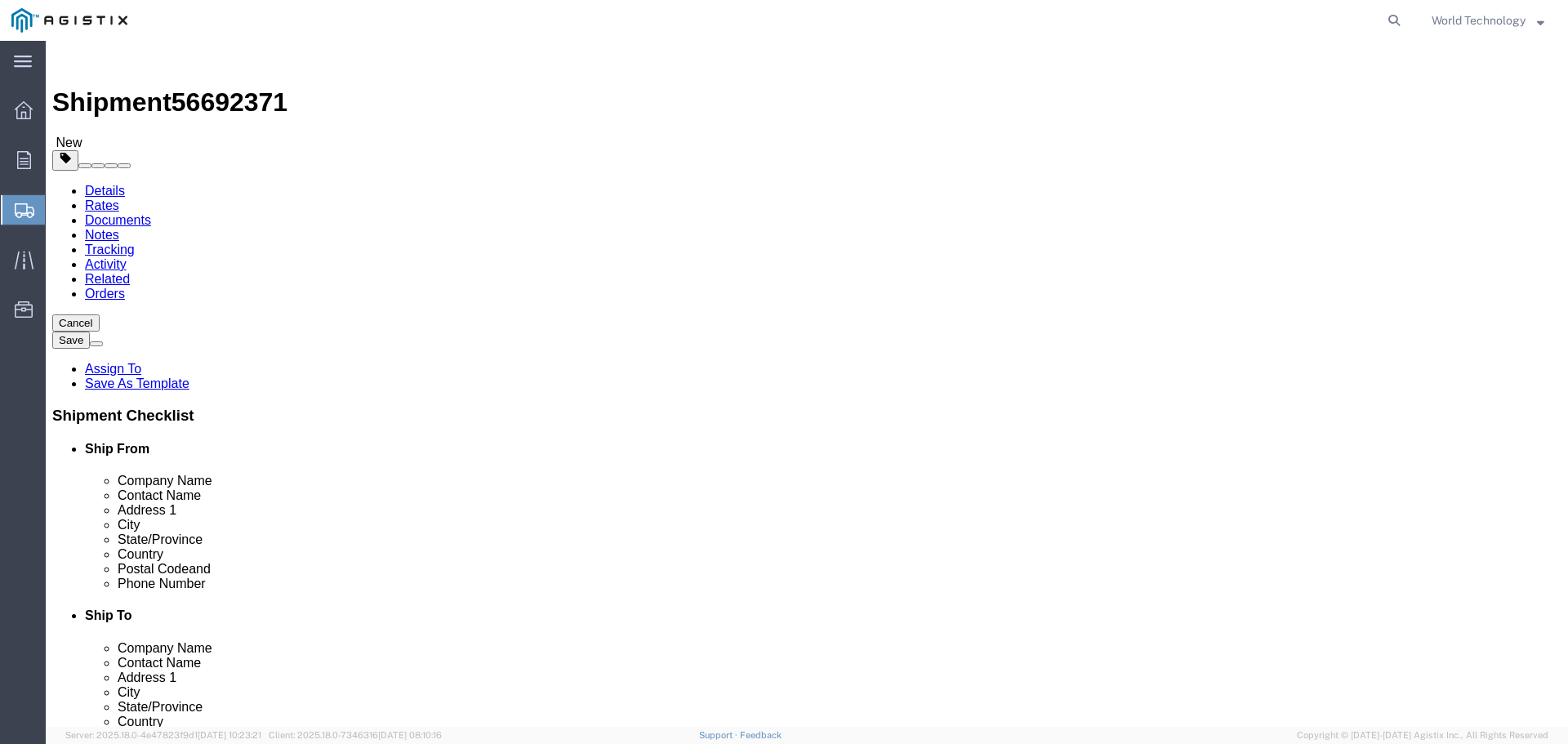
click input "text"
type input "48"
type input "40"
type input "63"
click input "0.00"
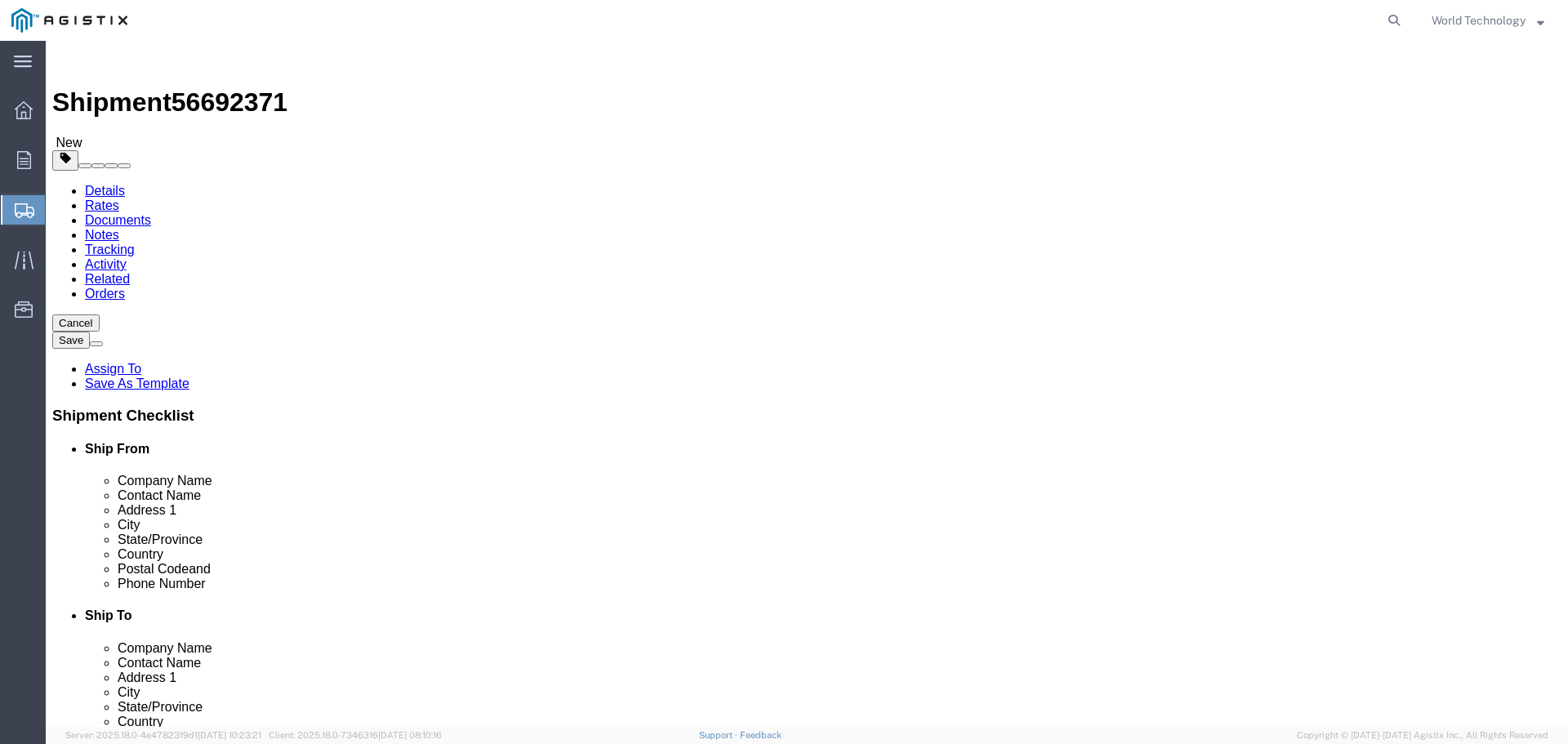
click input "0.00"
type input "546"
click link "Add Content"
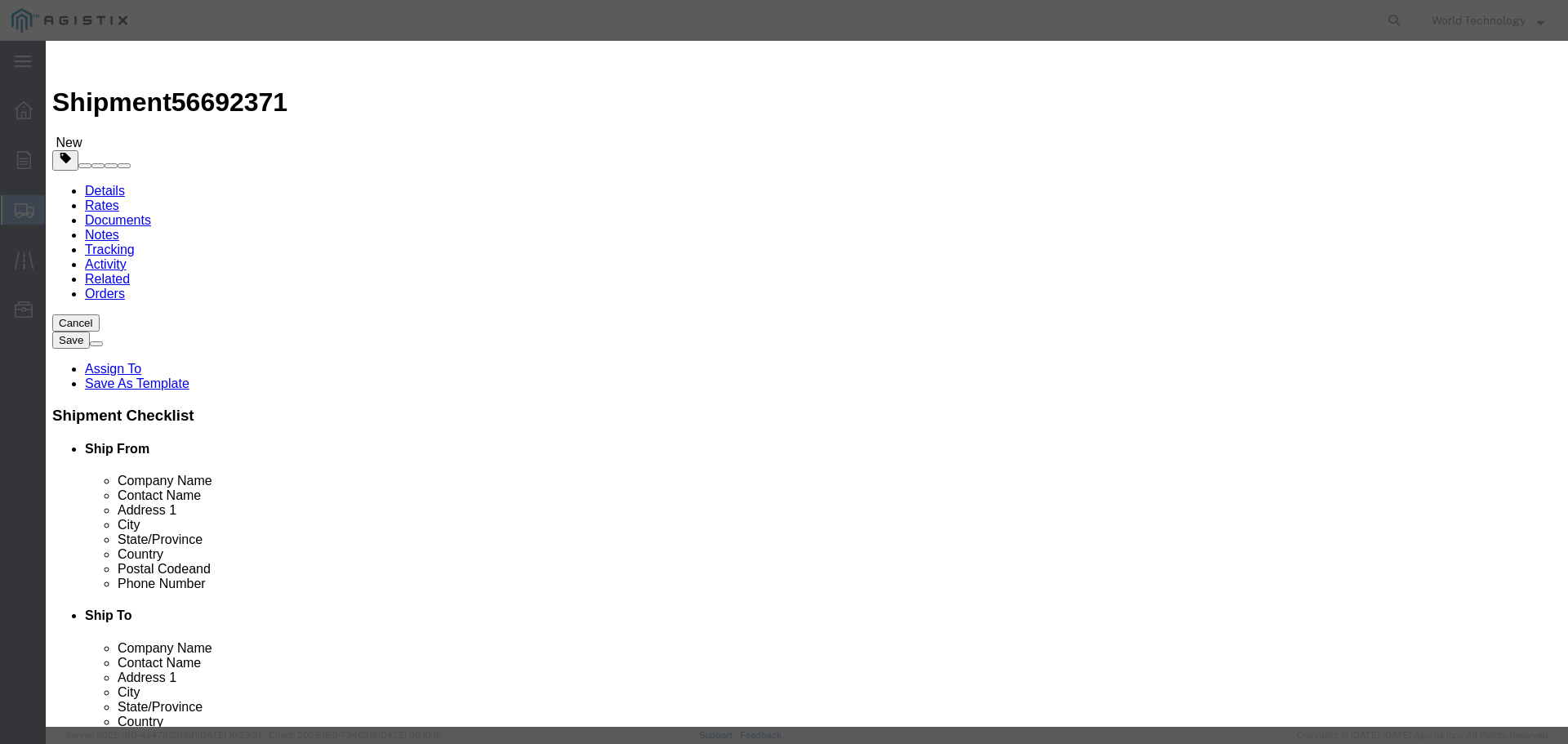
click input "text"
type input "Computer Equipment"
type input "10"
click div "Product Name Computer Equipment Pieces 10 Select Bag Barrels 100Board Feet Bott…"
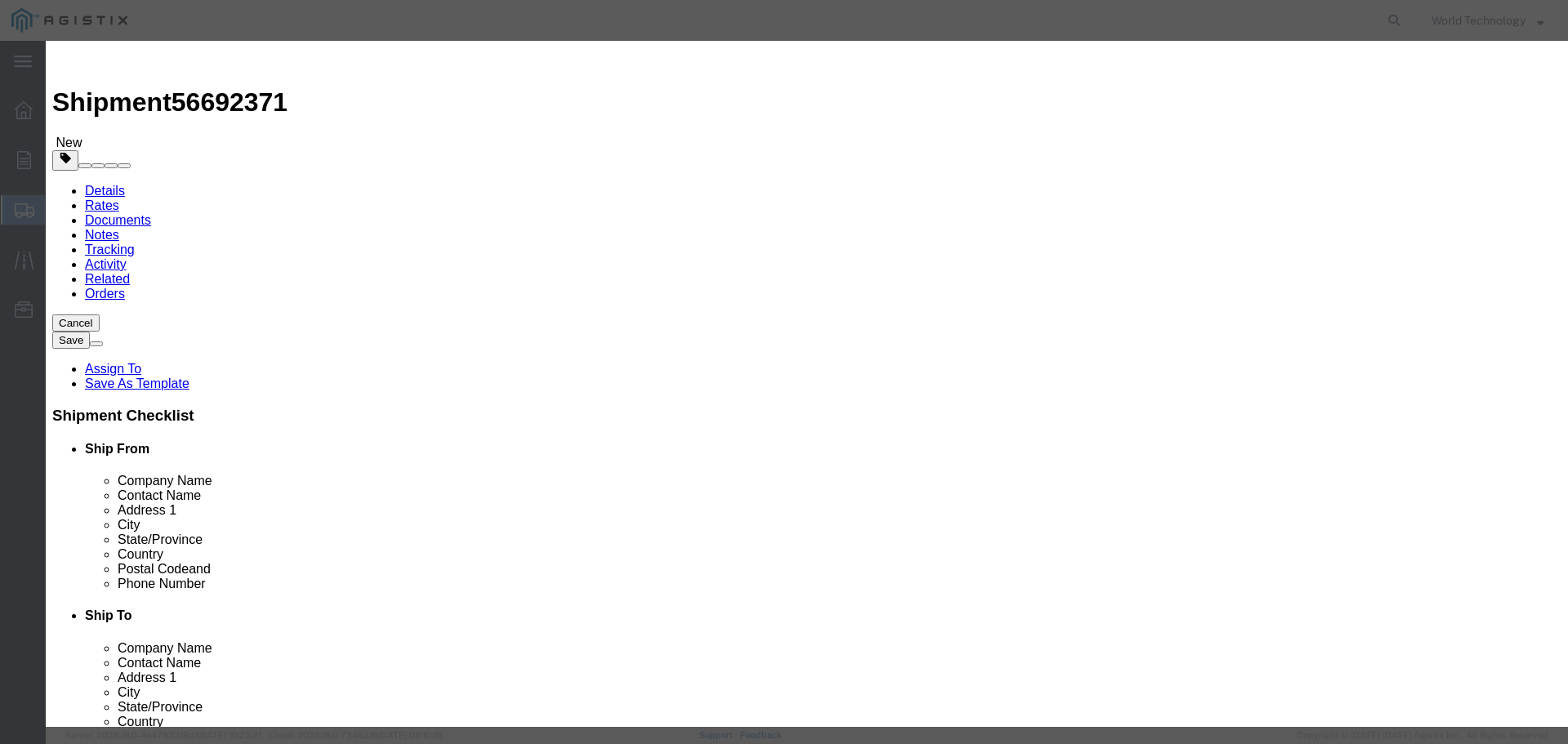
click input "text"
type input "10,000"
click select "Select 50 55 60 65 70 85 92.5 100 125 175 250 300 400"
select select "92.5"
click select "Select 50 55 60 65 70 85 92.5 100 125 175 250 300 400"
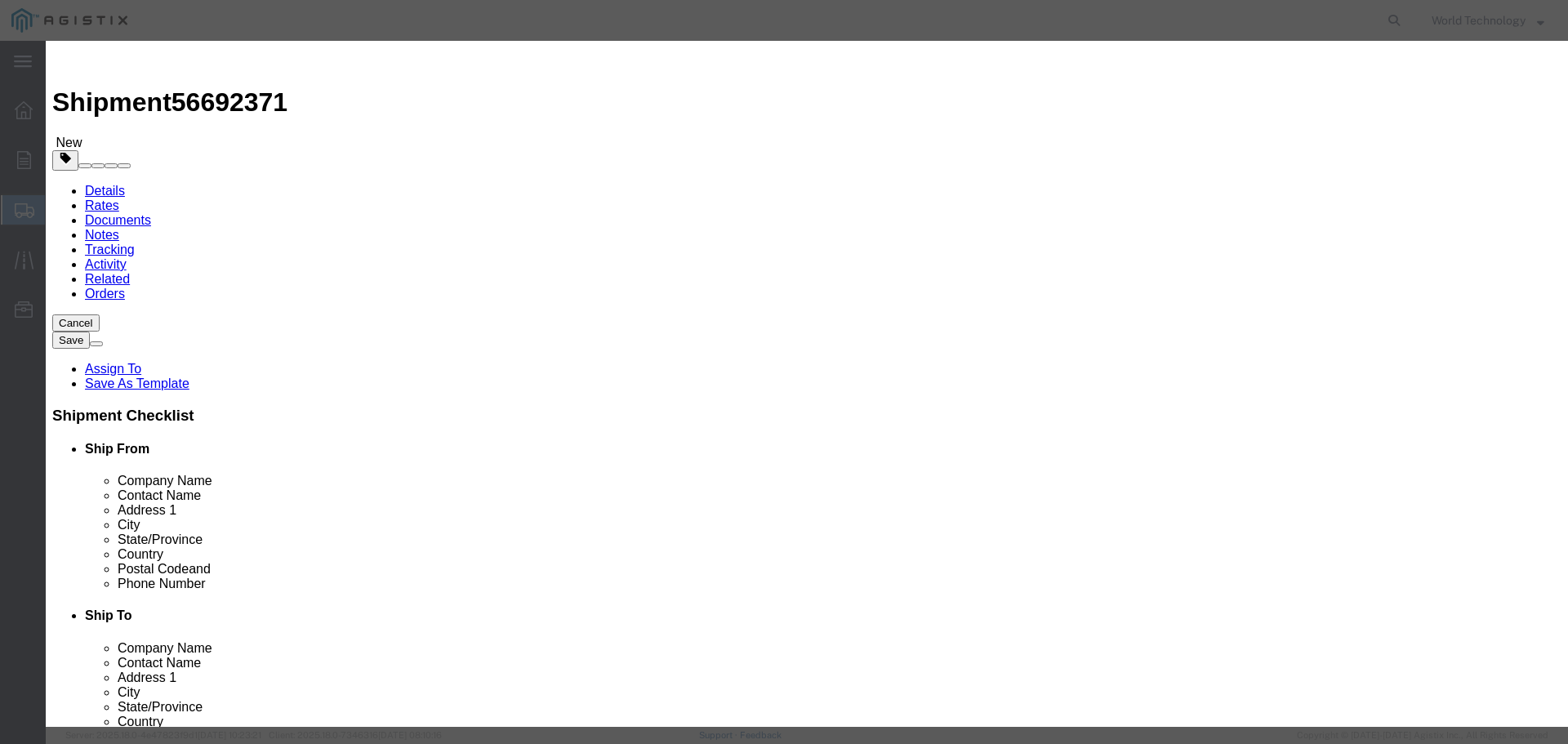
click button "Save & Close"
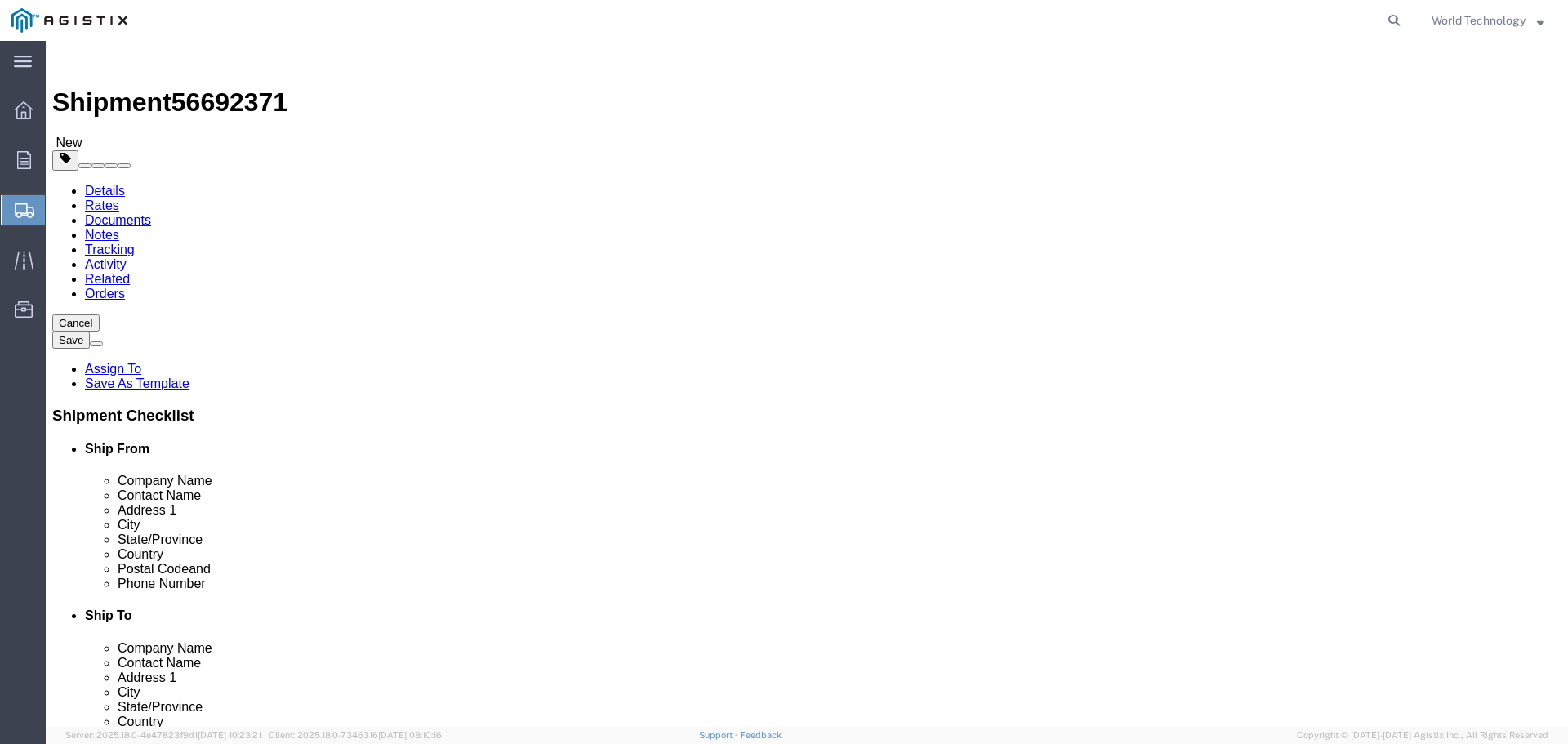
click link "Add Package"
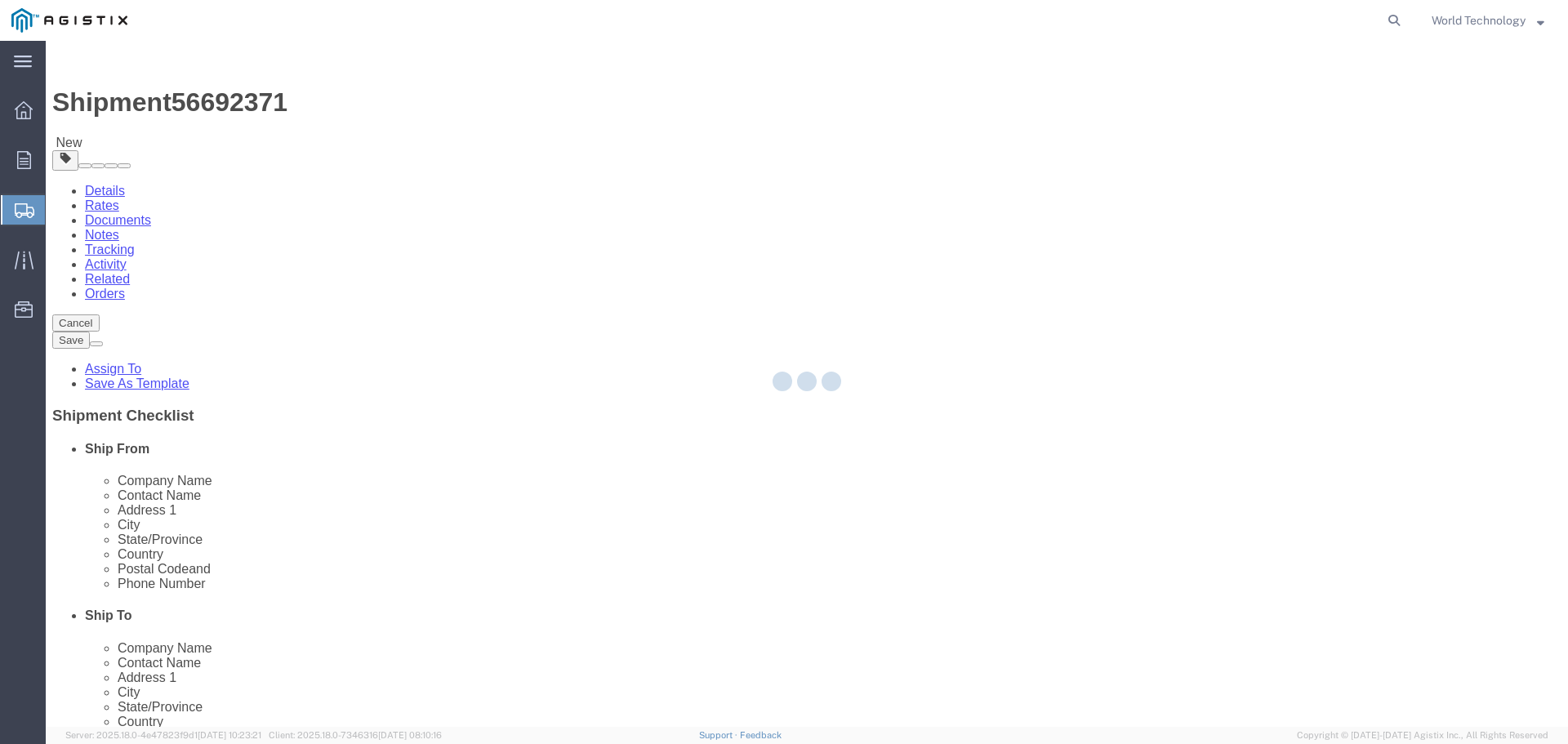
select select "PSNS"
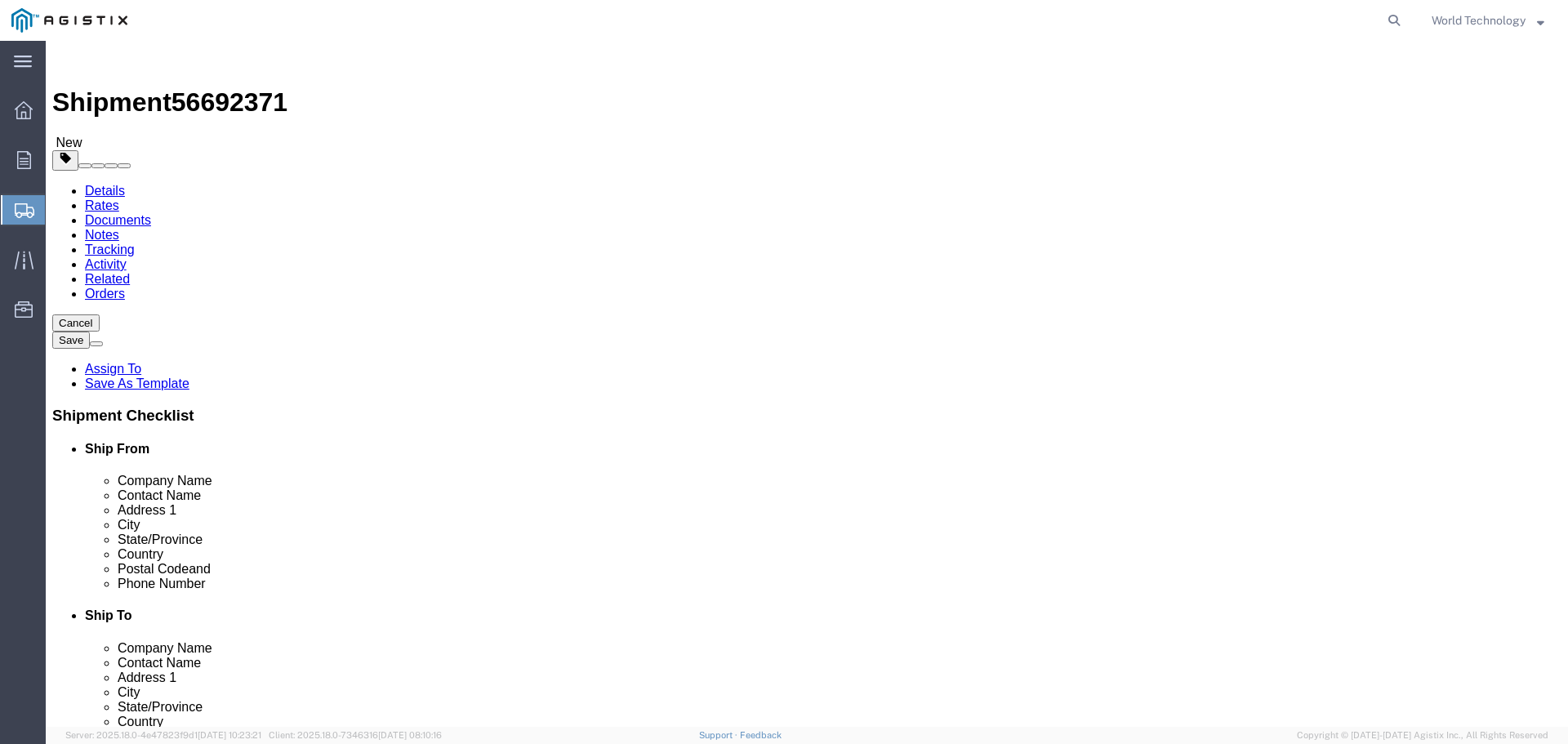
click select "Select Bulk Bundle(s) Cardboard Box(es) Carton(s) Crate(s) Drum(s) (Fiberboard)…"
select select "PONS"
click select "Select Bulk Bundle(s) Cardboard Box(es) Carton(s) Crate(s) Drum(s) (Fiberboard)…"
click input "text"
type input "9"
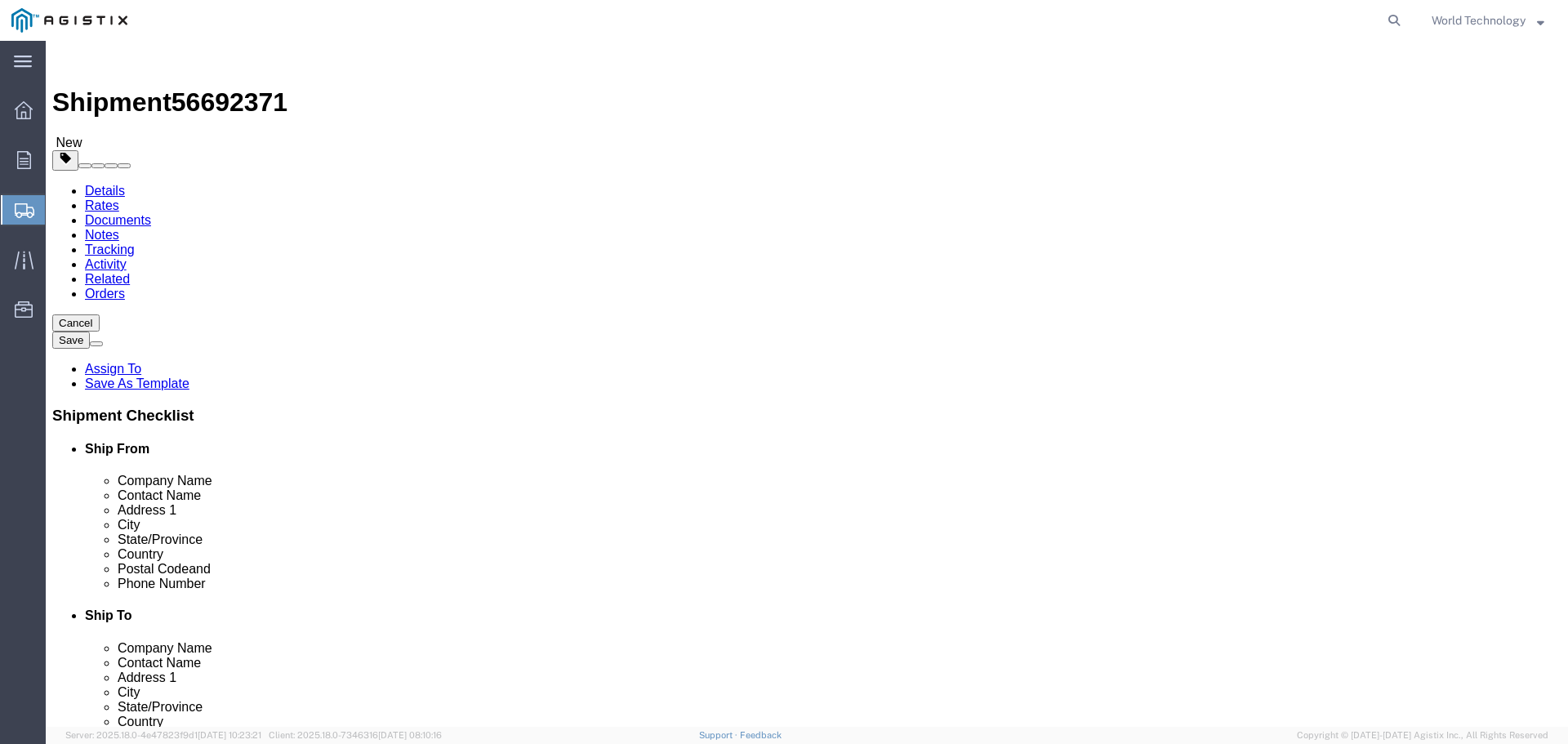
click input "text"
type input "48"
type input "40"
type input "63"
click div "1 x Pallet(s) Standard (Not Stackable) Package Type Select Bulk Bundle(s) Cardb…"
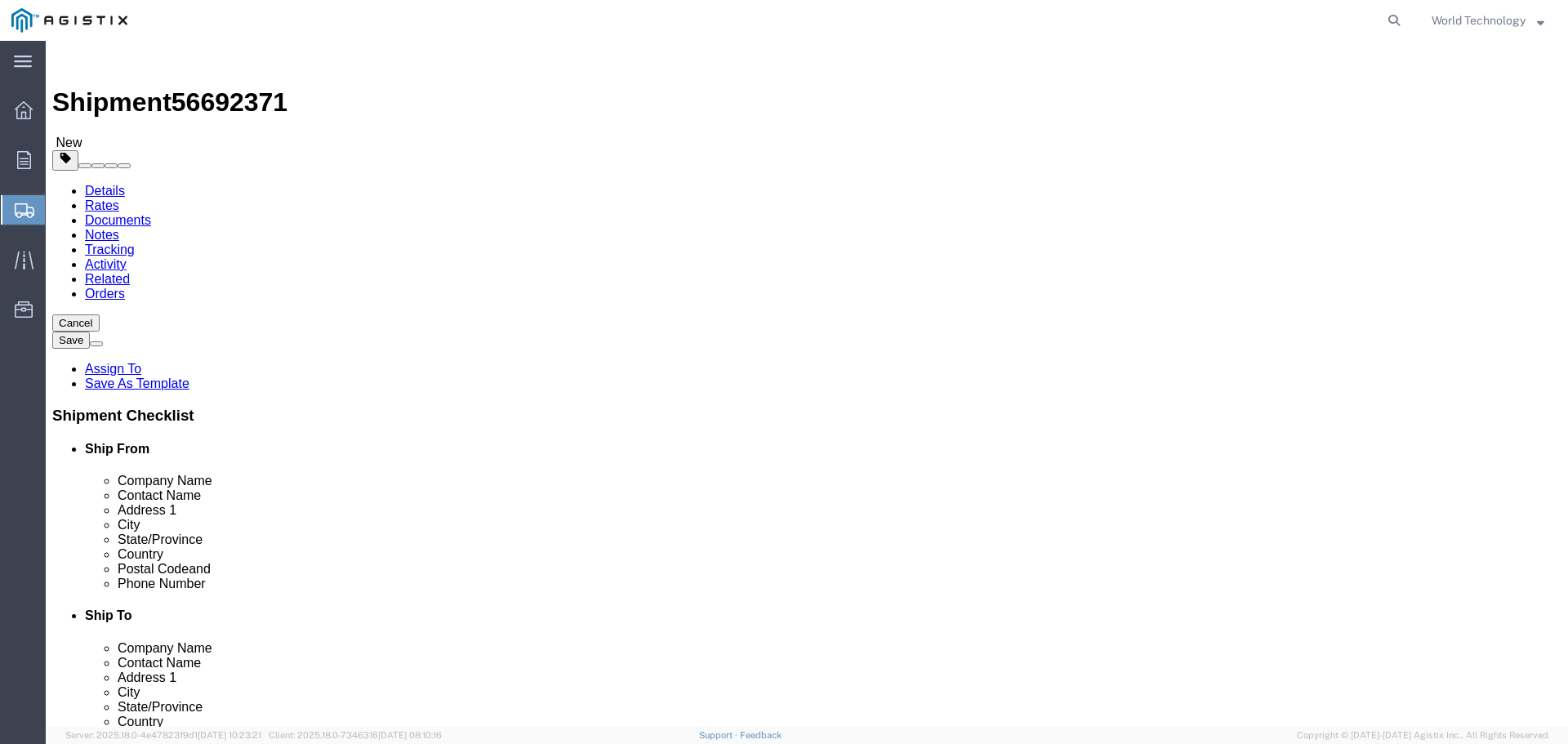
click div "1 x Pallet(s) Standard (Not Stackable) Package Type Select Bulk Bundle(s) Cardb…"
type input "494"
click link "Add Content"
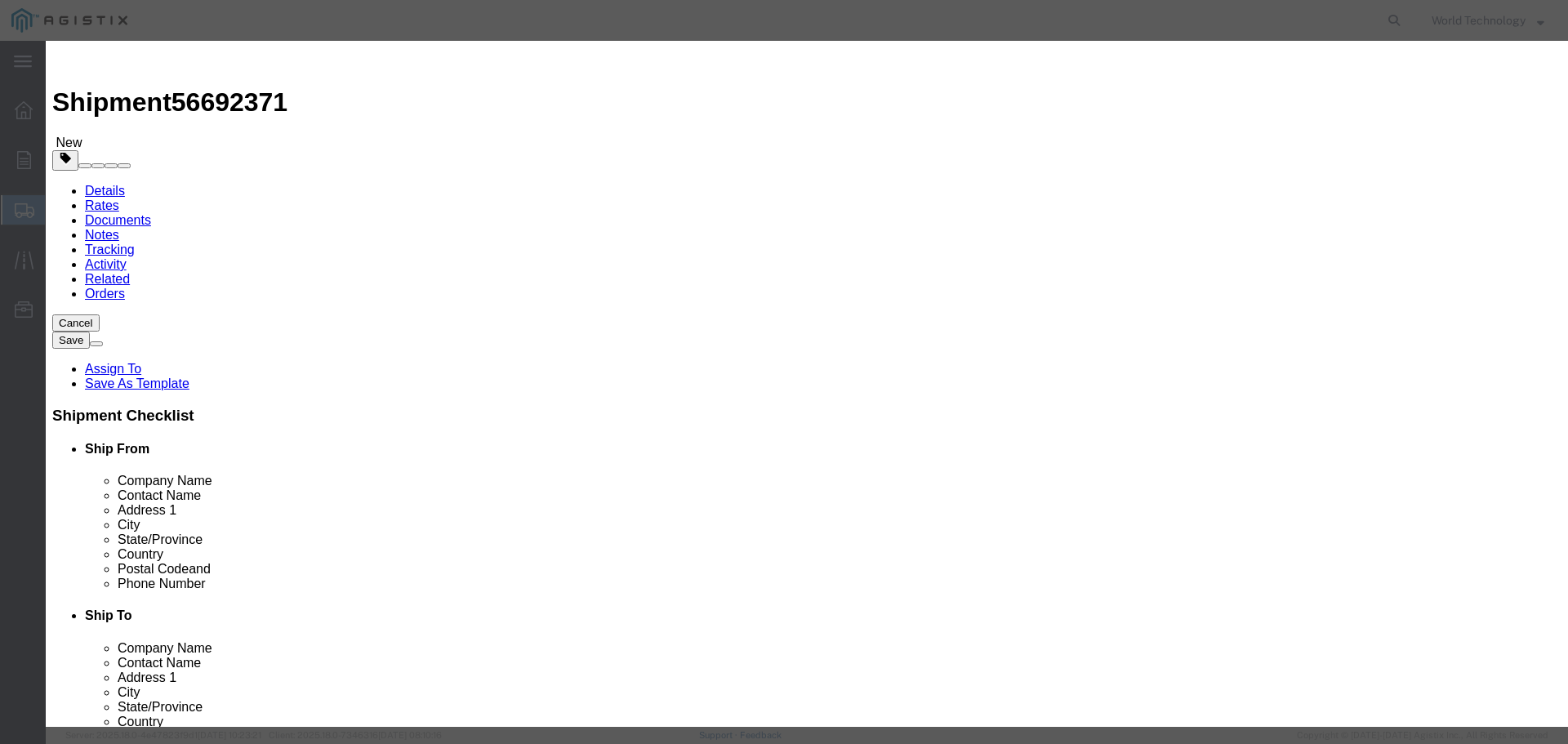
click input "text"
type input "Computer Equipment"
type input "9"
click input "text"
type input "10,000"
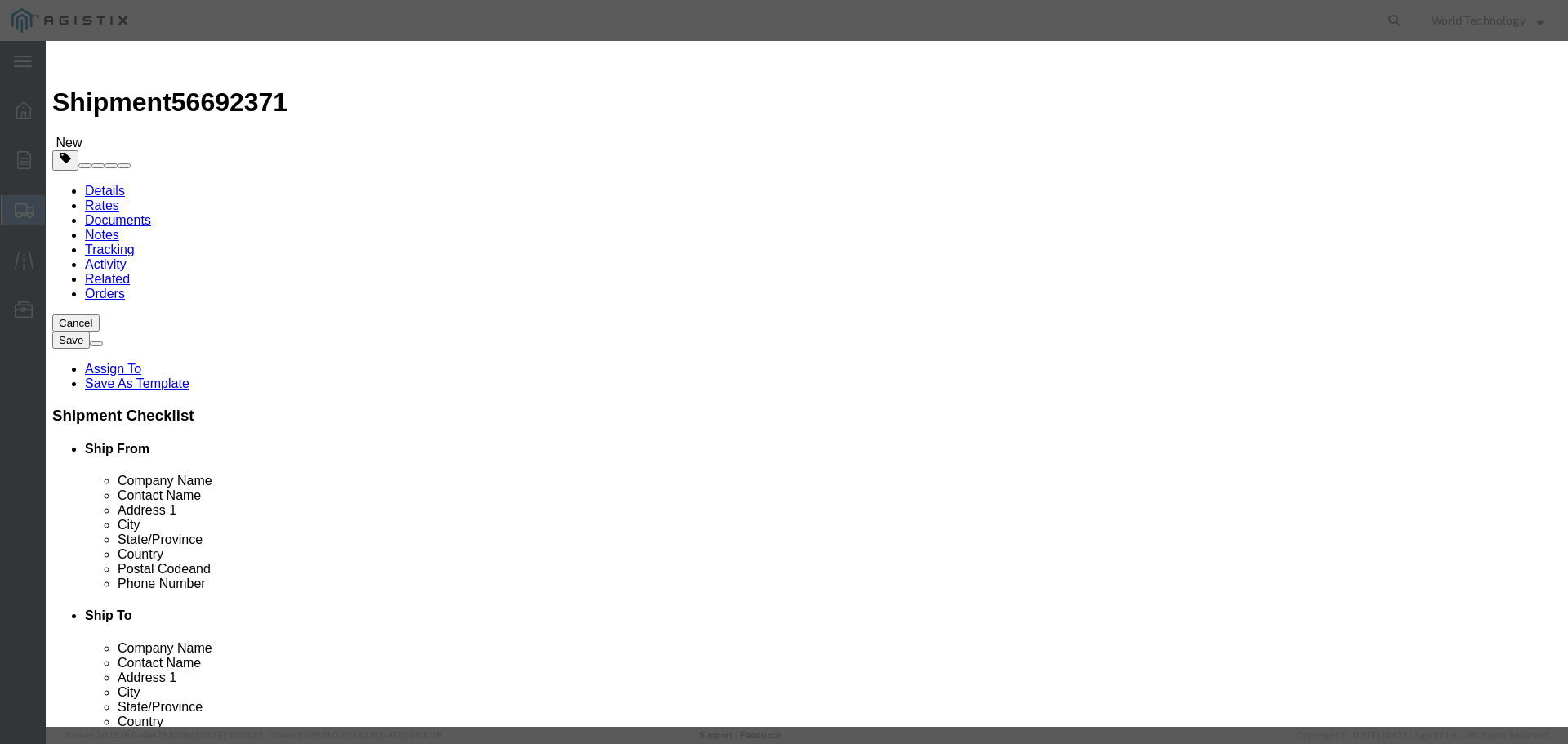
drag, startPoint x: 526, startPoint y: 202, endPoint x: 525, endPoint y: 212, distance: 10.0
click div "Product Name Computer Equipment Computer E Pieces 9 Select Bag Barrels 100Board…"
drag, startPoint x: 529, startPoint y: 216, endPoint x: 533, endPoint y: 229, distance: 13.6
click select "Select 50 55 60 65 70 85 92.5 100 125 175 250 300 400"
select select "92.5"
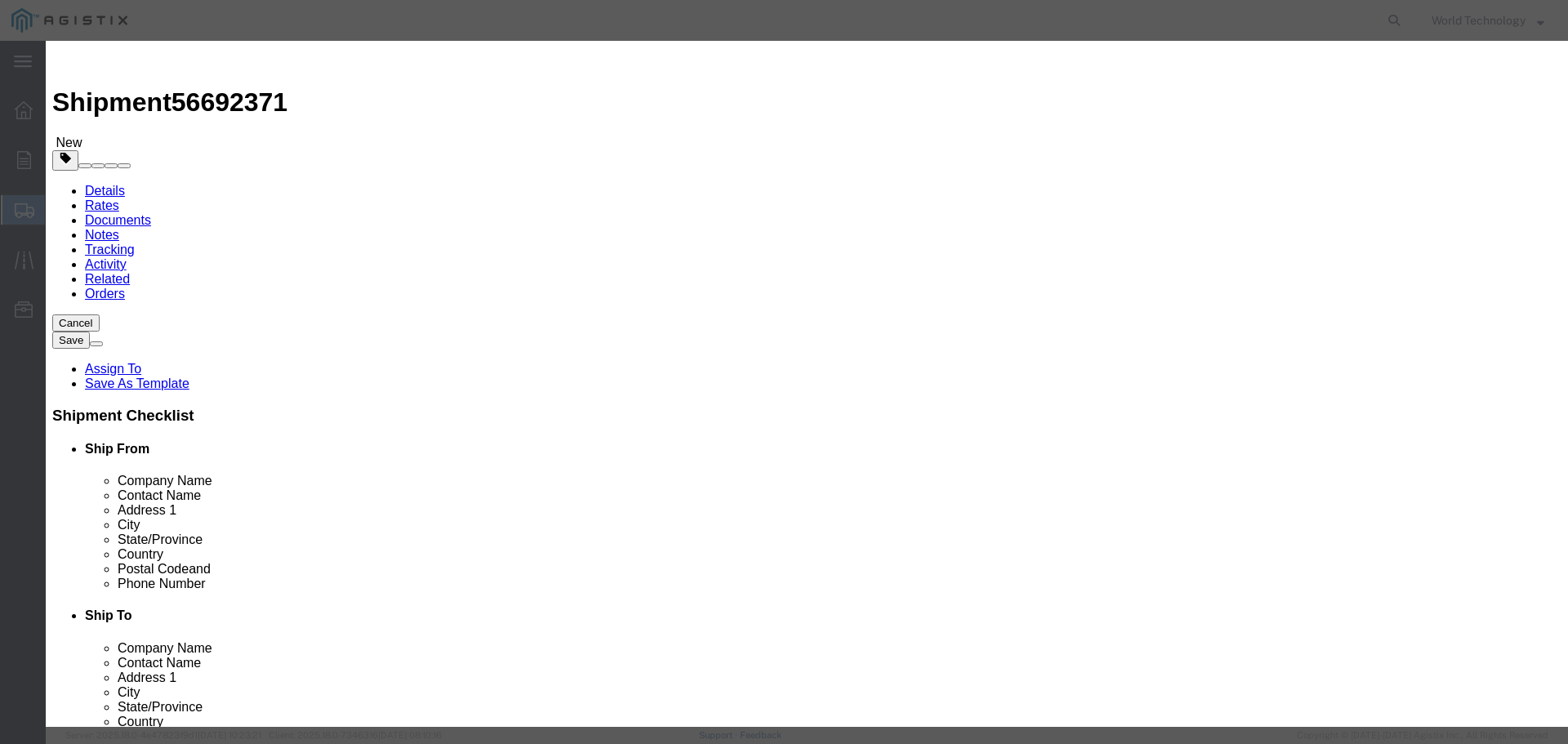
click select "Select 50 55 60 65 70 85 92.5 100 125 175 250 300 400"
click button "Save & Close"
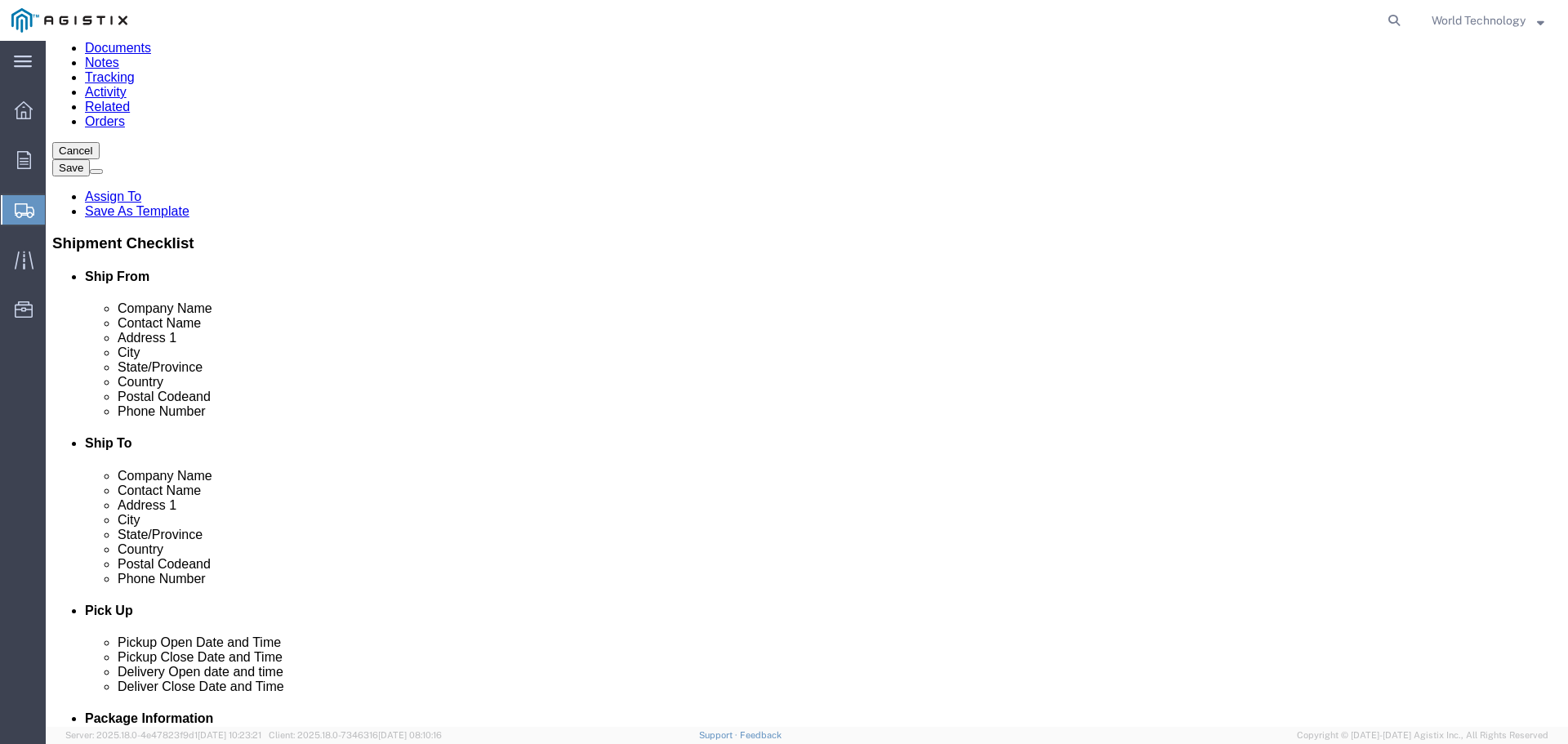
scroll to position [175, 0]
click div "1 x Pallet(s) Standard (Not Stackable) Package Type Select Bulk Bundle(s) Cardb…"
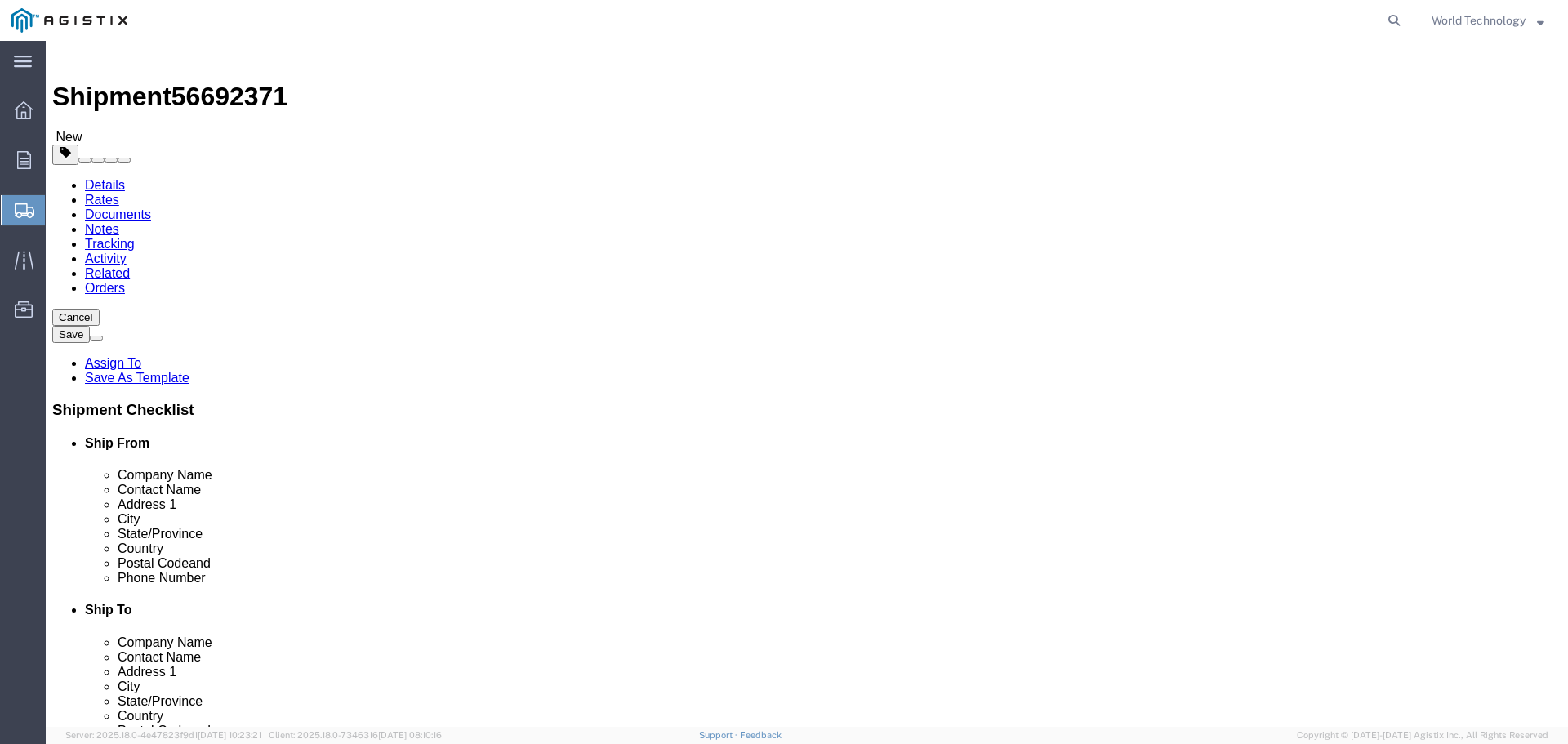
scroll to position [0, 0]
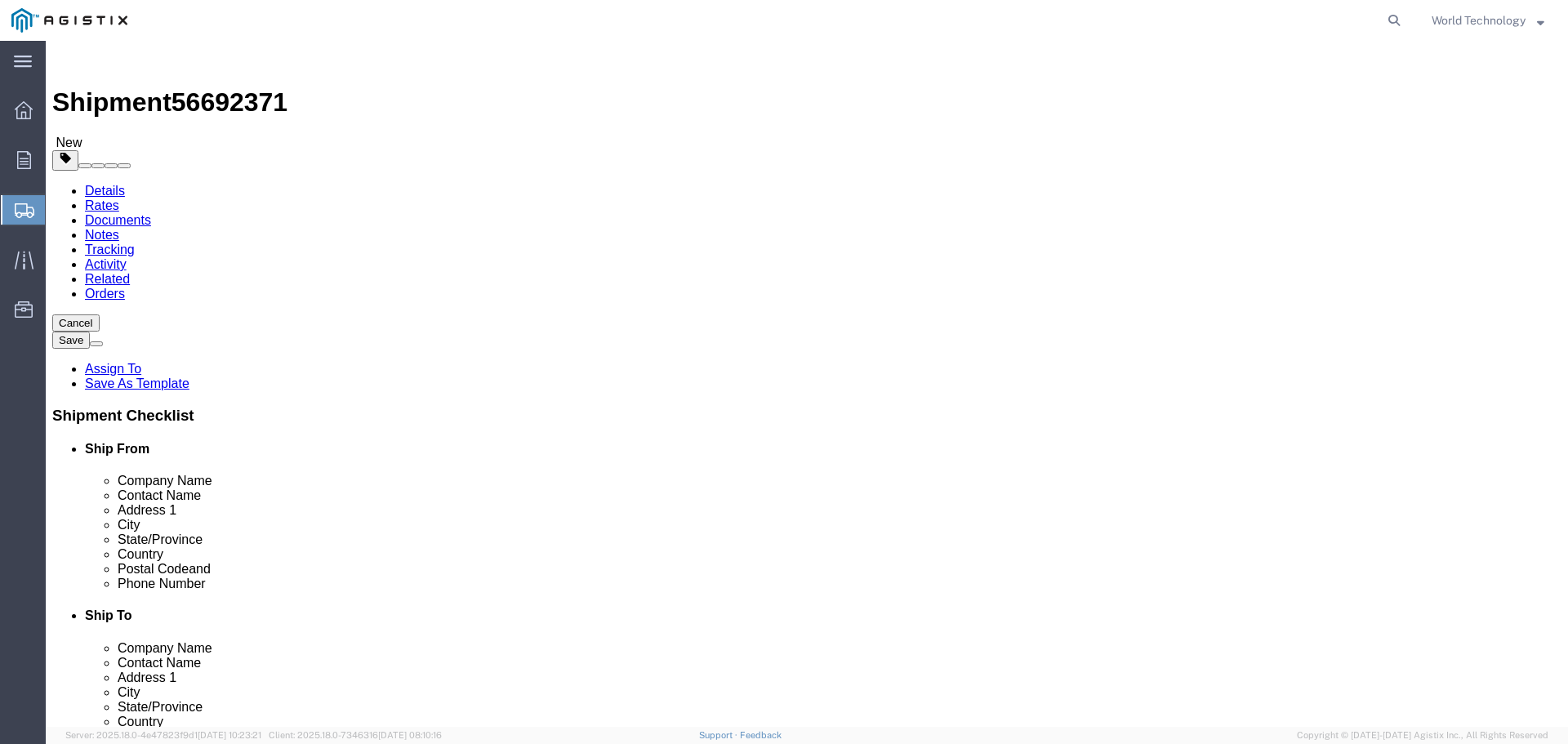
click div "1 x Pallet(s) Standard (Not Stackable) Package Type Select Bulk Bundle(s) Cardb…"
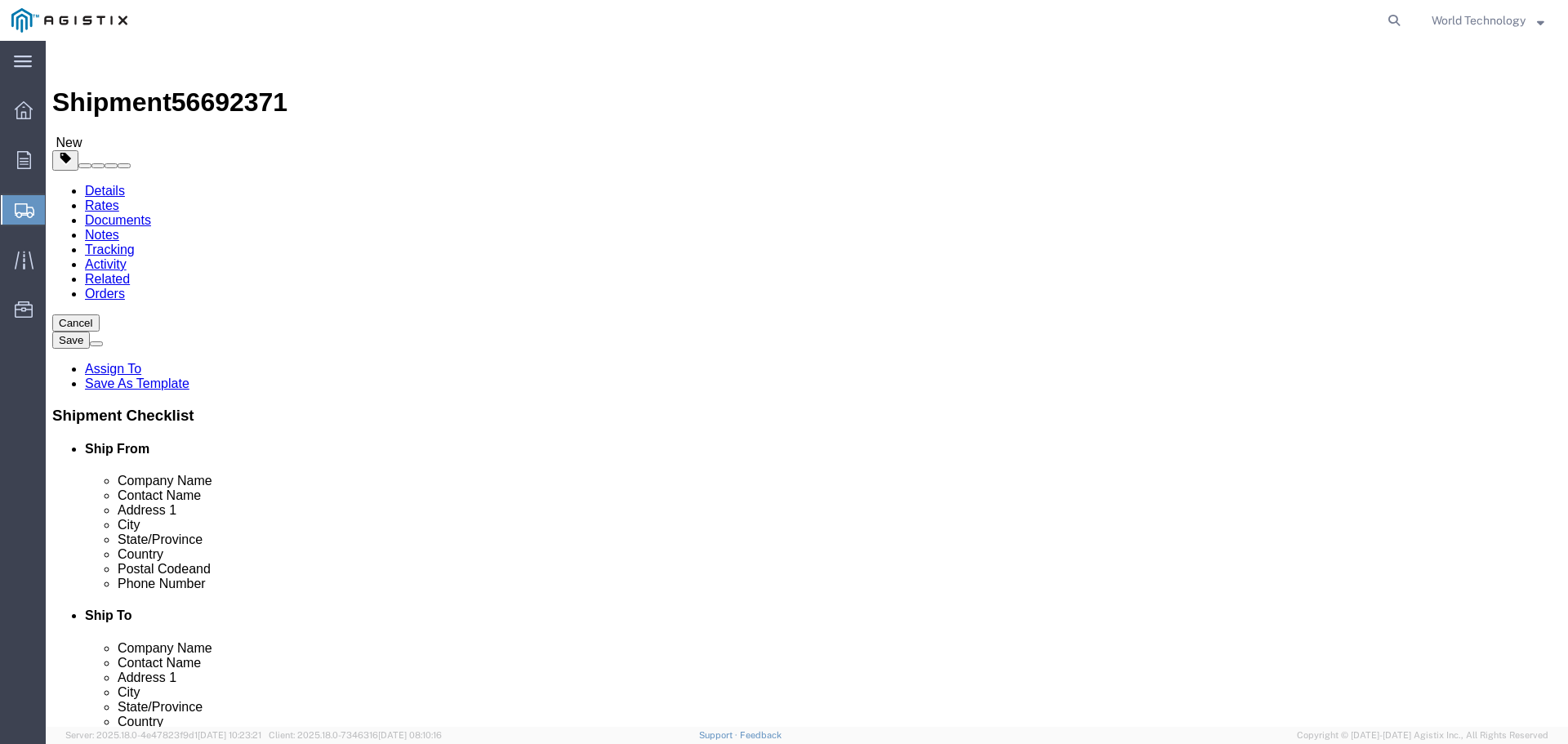
click div "1 x Pallet(s) Standard (Not Stackable) Package Type Select Bulk Bundle(s) Cardb…"
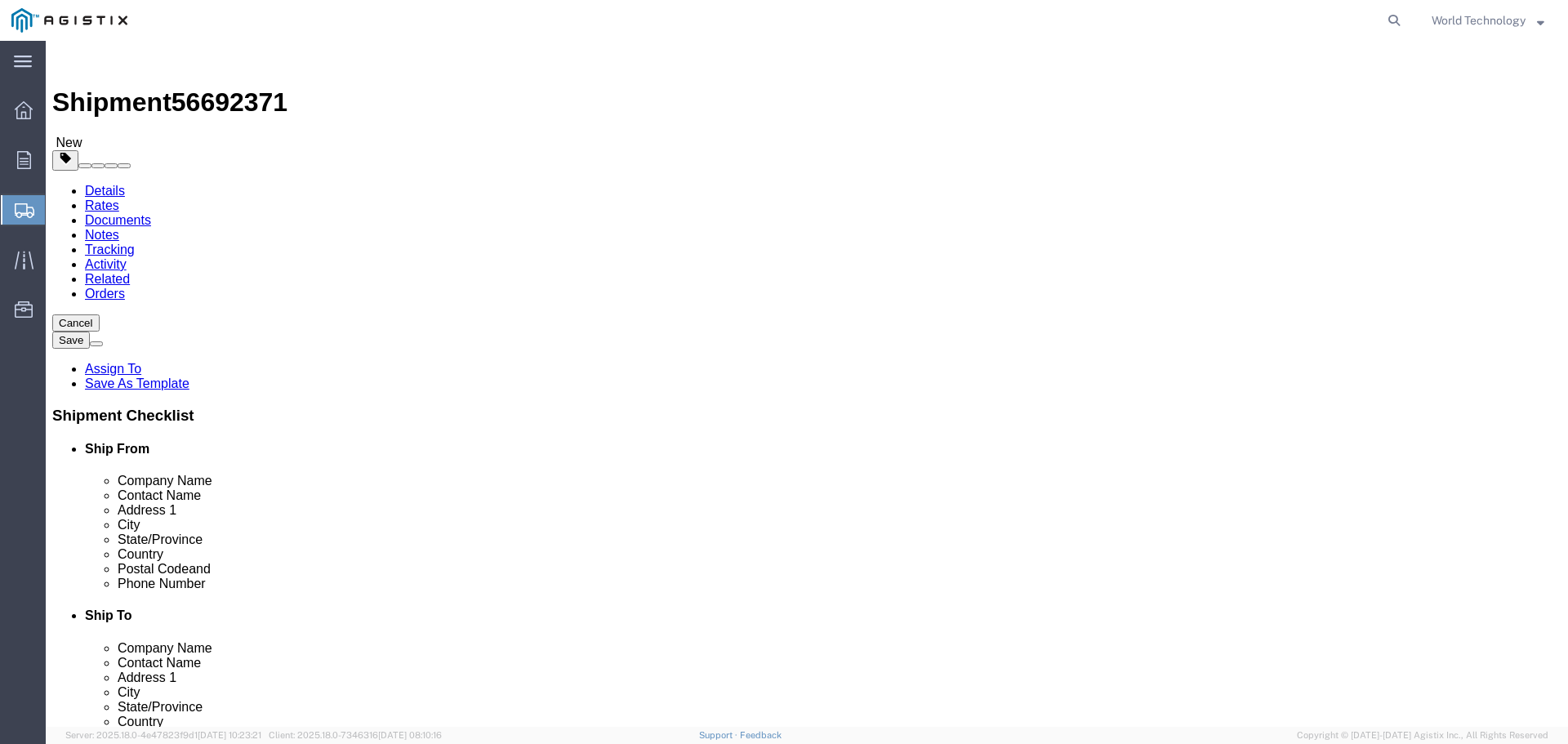
click div "1 x Pallet(s) Standard (Not Stackable) Package Type Select Bulk Bundle(s) Cardb…"
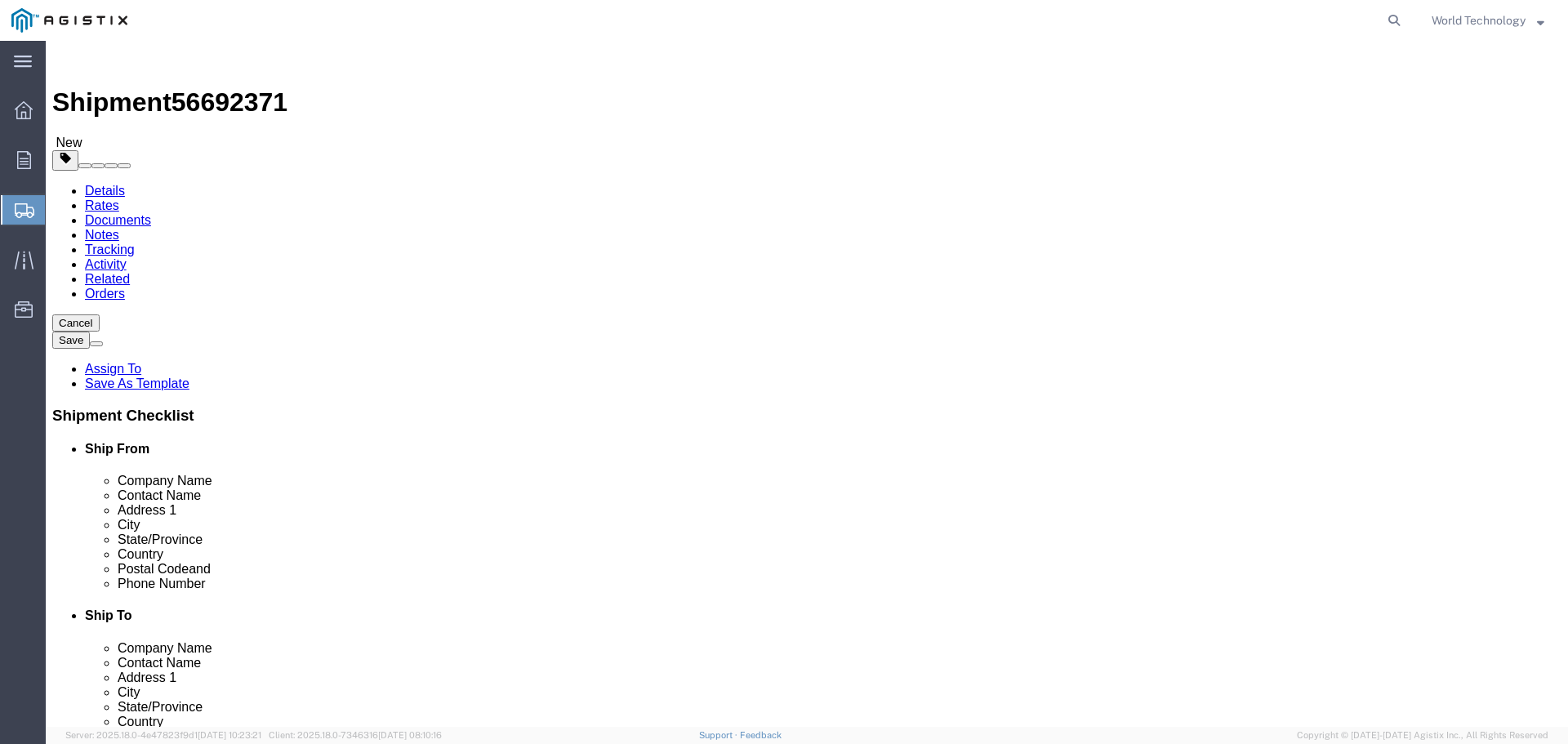
click link "Add Package"
select select "PSNS"
select select "PONS"
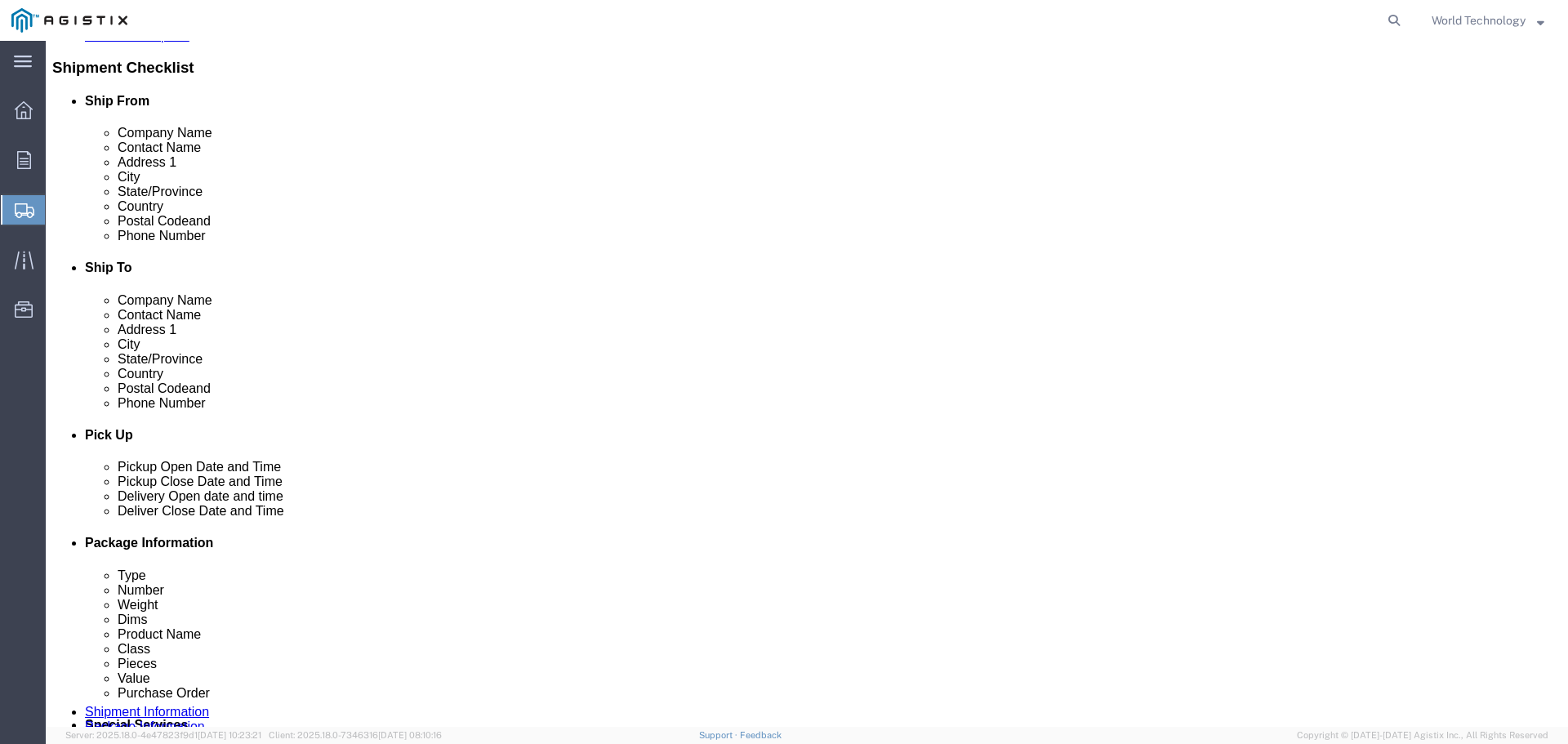
scroll to position [359, 0]
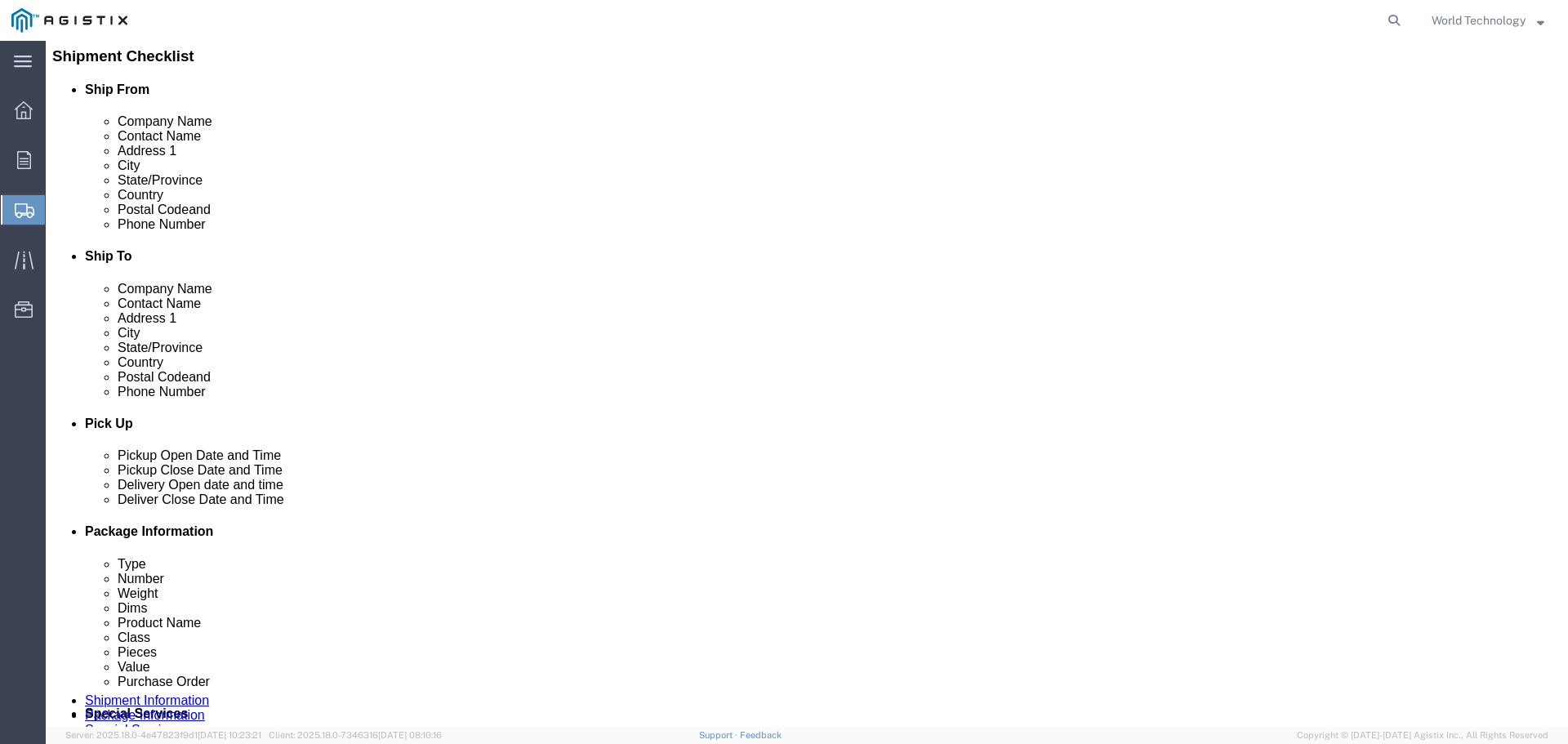
click select "Select Bulk Bundle(s) Cardboard Box(es) Carton(s) Crate(s) Drum(s) (Fiberboard)…"
drag, startPoint x: 297, startPoint y: 343, endPoint x: 304, endPoint y: 352, distance: 11.4
click div "Package Type Select Bulk Bundle(s) Cardboard Box(es) Carton(s) Crate(s) Drum(s)…"
select select "PSNS"
click select "Select Bulk Bundle(s) Cardboard Box(es) Carton(s) Crate(s) Drum(s) (Fiberboard)…"
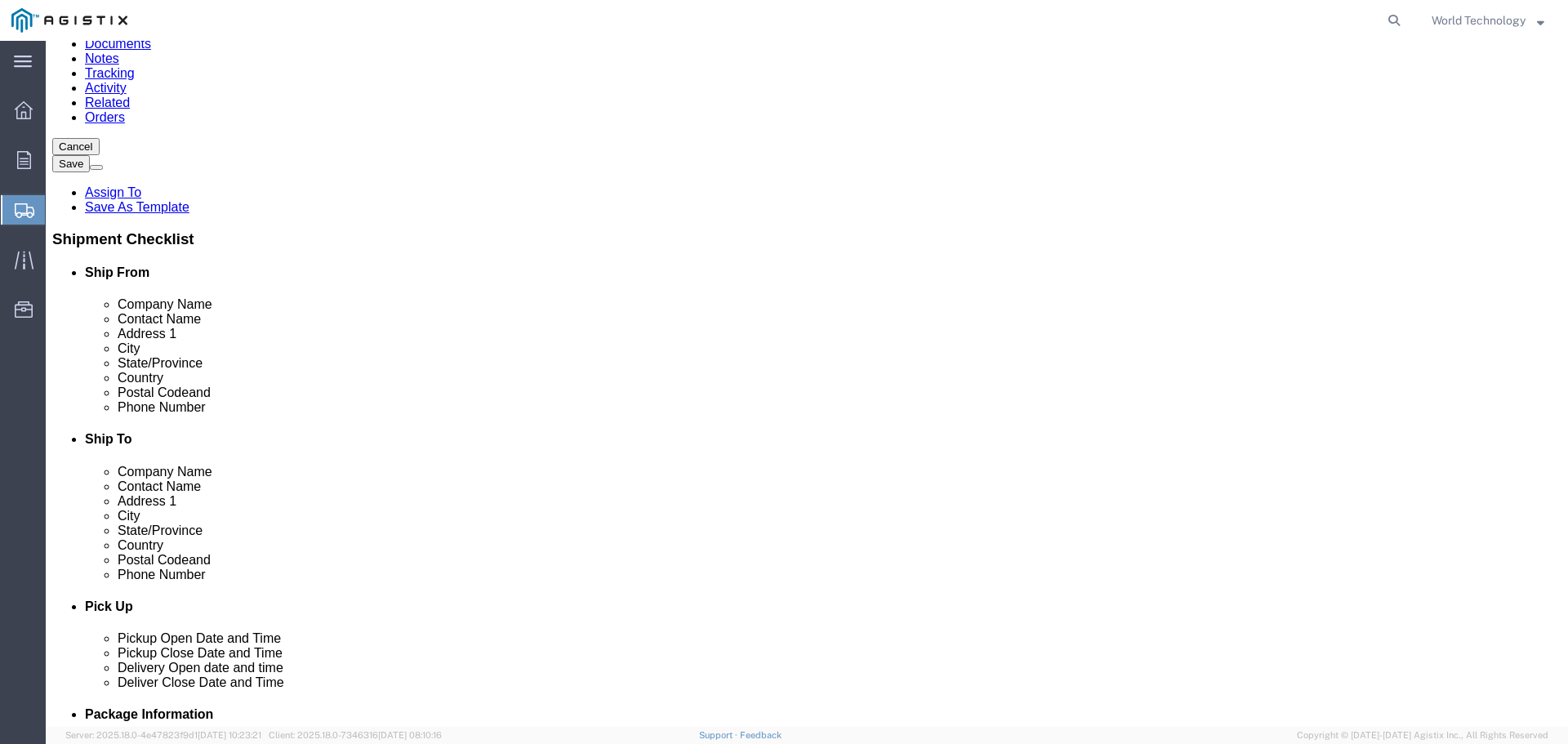
scroll to position [0, 0]
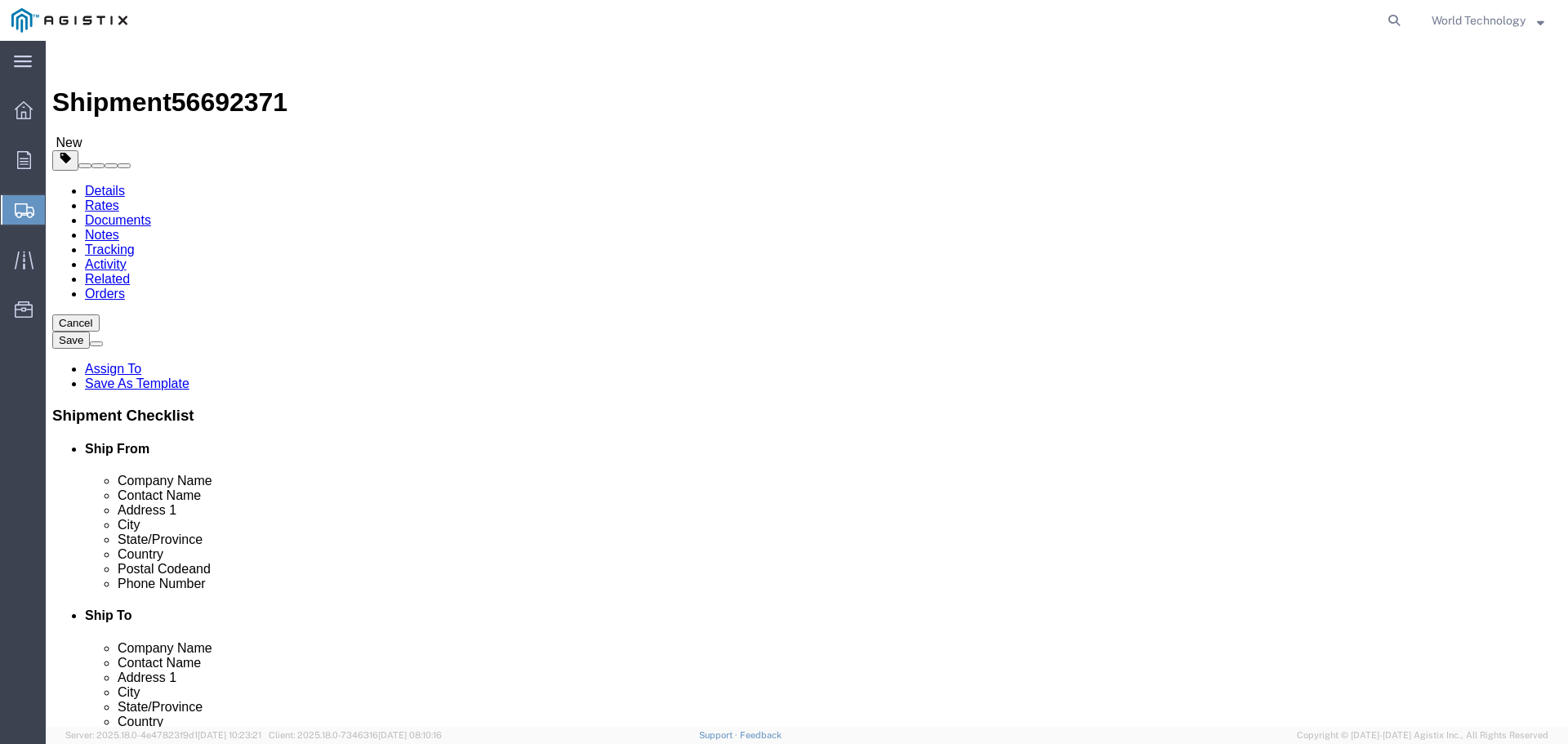
click select "Select Bulk Bundle(s) Cardboard Box(es) Carton(s) Crate(s) Drum(s) (Fiberboard)…"
select select "PSNS"
click select "Select Bulk Bundle(s) Cardboard Box(es) Carton(s) Crate(s) Drum(s) (Fiberboard)…"
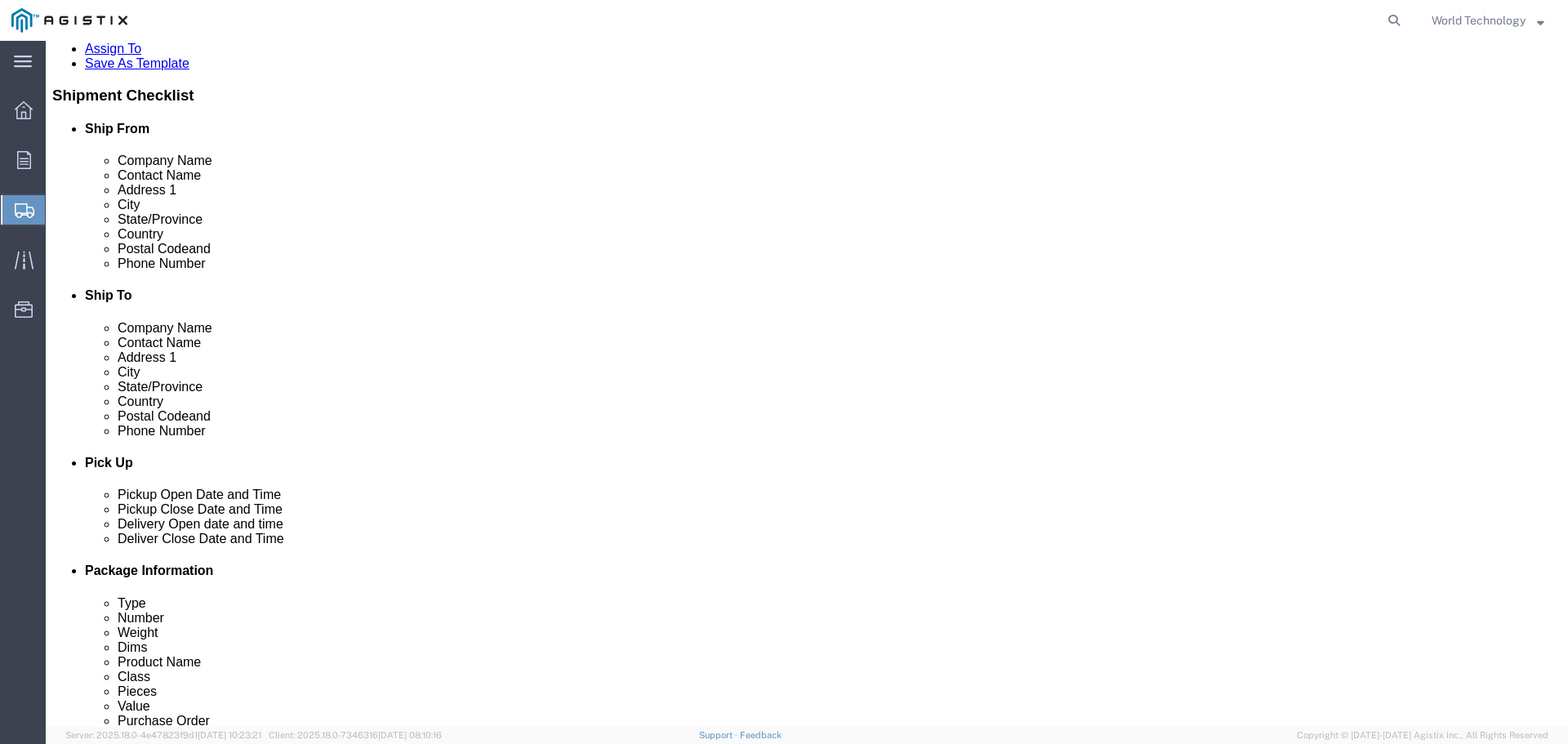
scroll to position [359, 0]
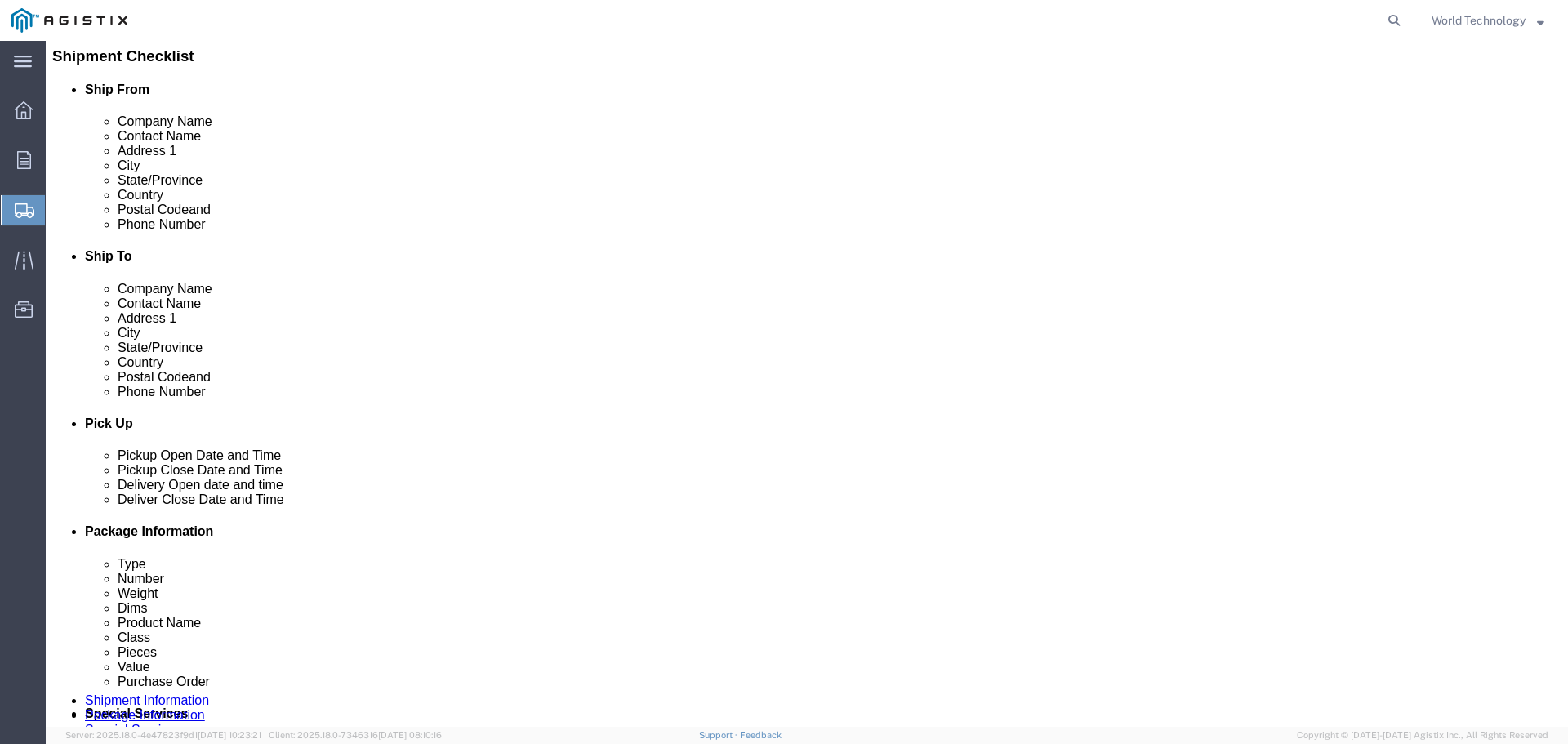
click input "text"
type input "6"
click input "0.00"
click input "text"
type input "48"
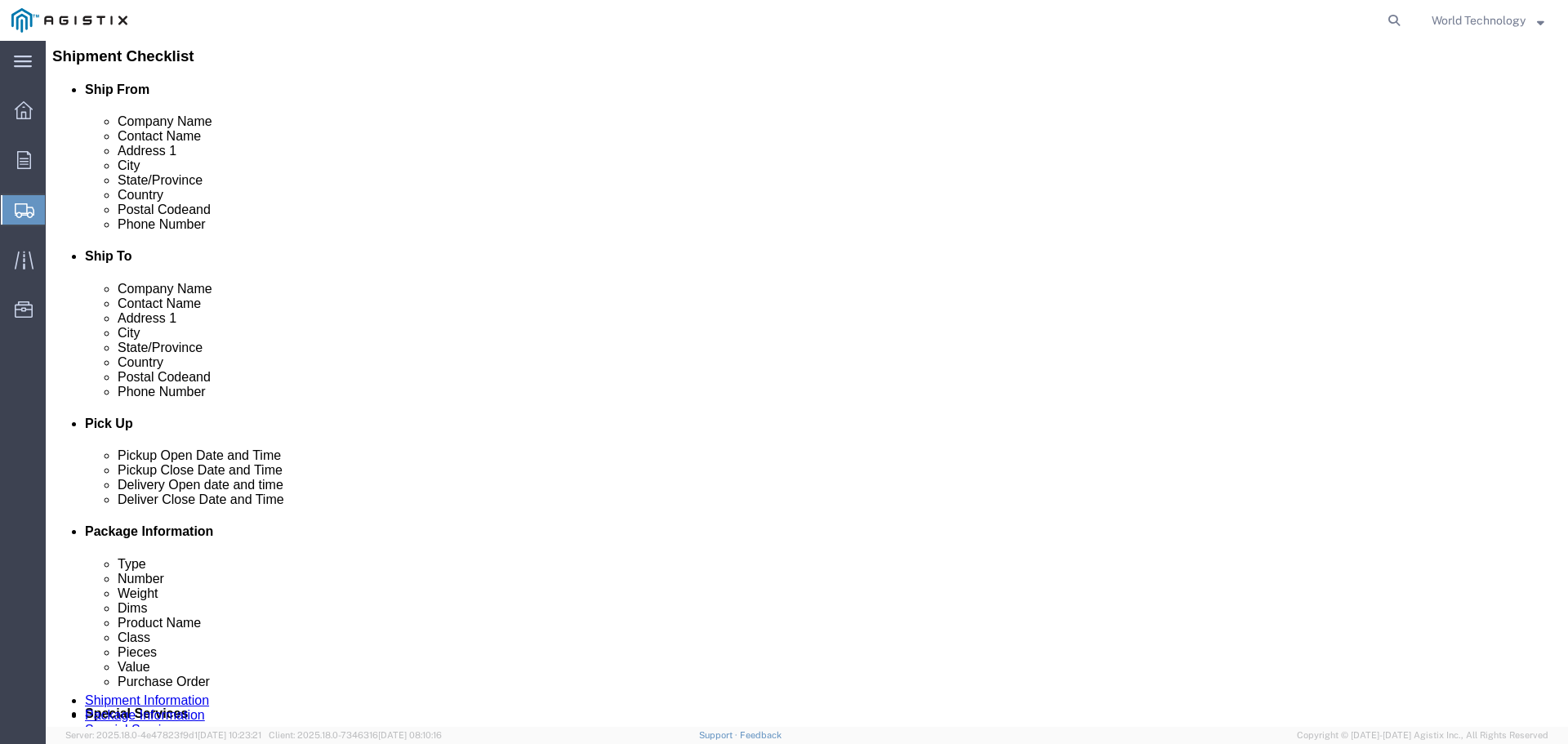
type input "40"
type input "39"
click input "0.00"
type input "331"
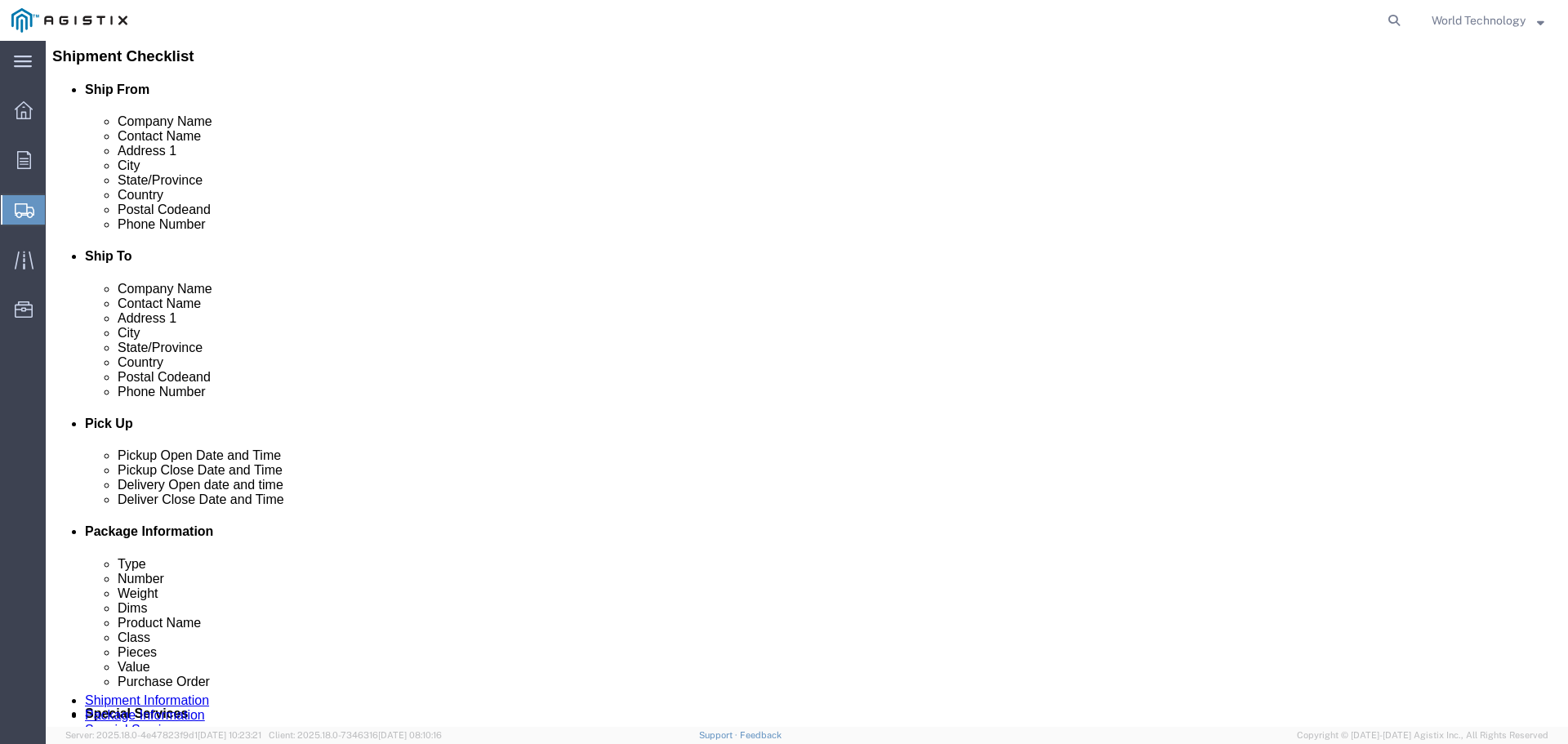
click div "1 x Pallet(s) Standard (Not Stackable) Package Type Select Bulk Bundle(s) Cardb…"
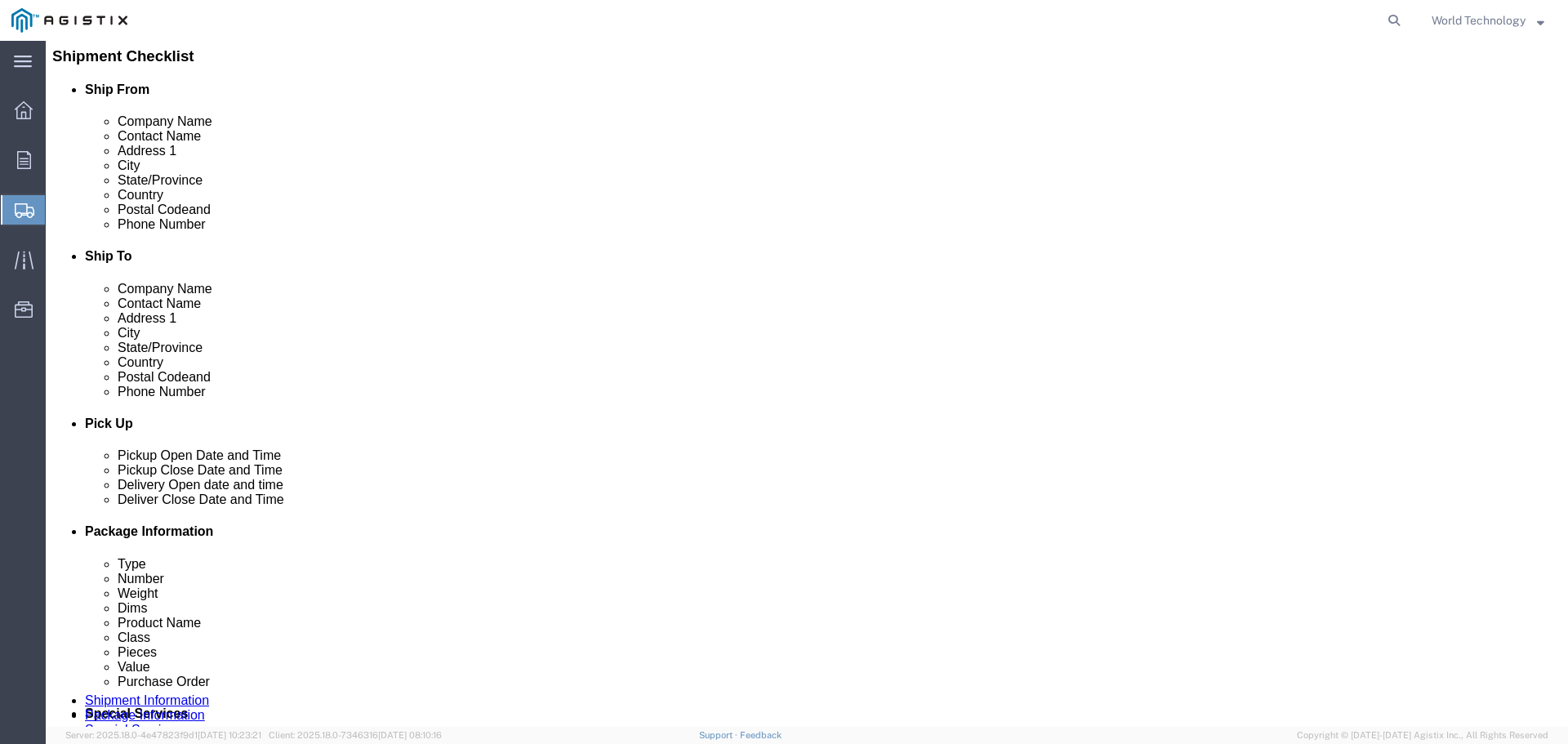
click div "1 x Pallet(s) Standard (Not Stackable) Package Type Select Bulk Bundle(s) Cardb…"
click link "Add Content"
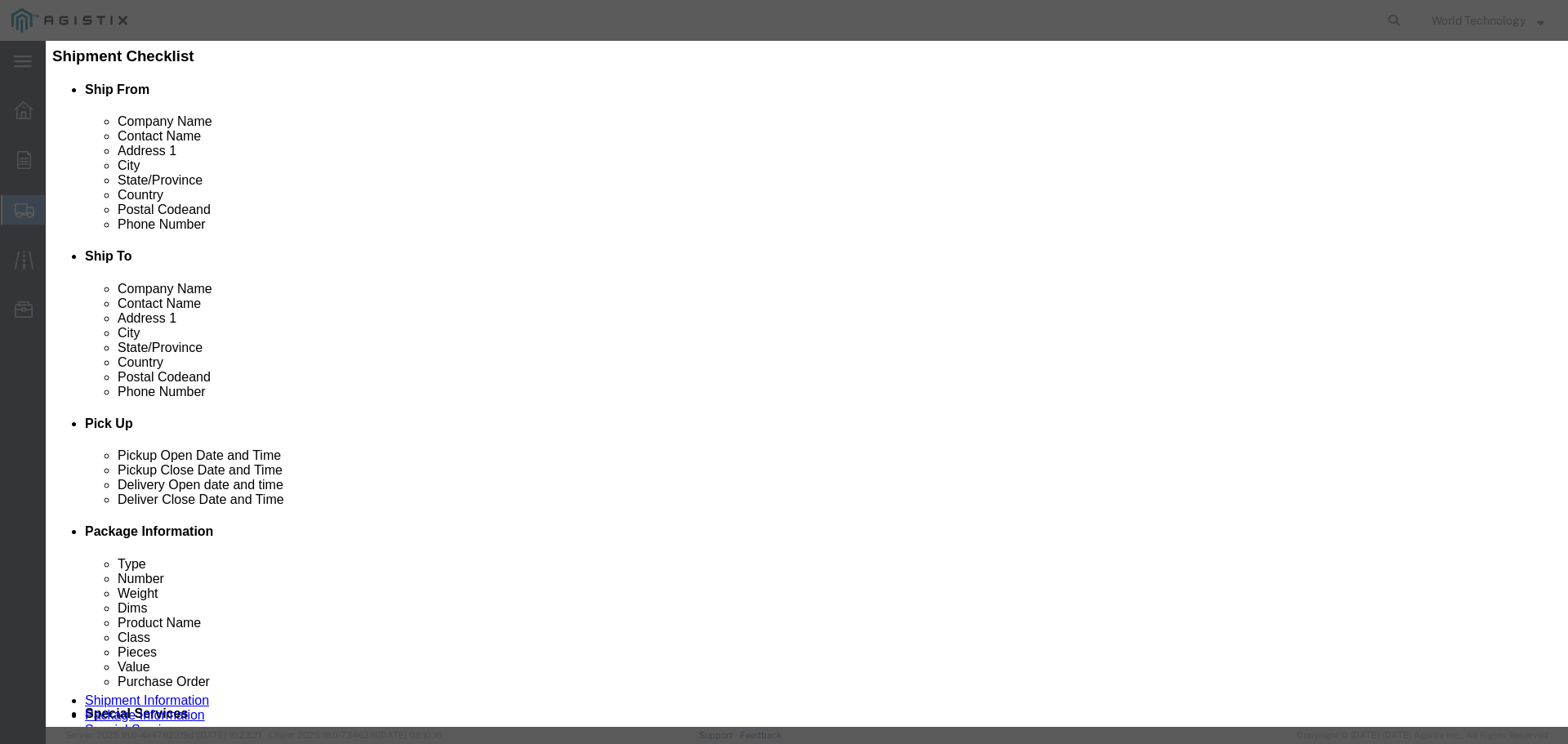
click input "text"
type input "Computer Equipment"
type input "6"
click input "text"
type input "10,000"
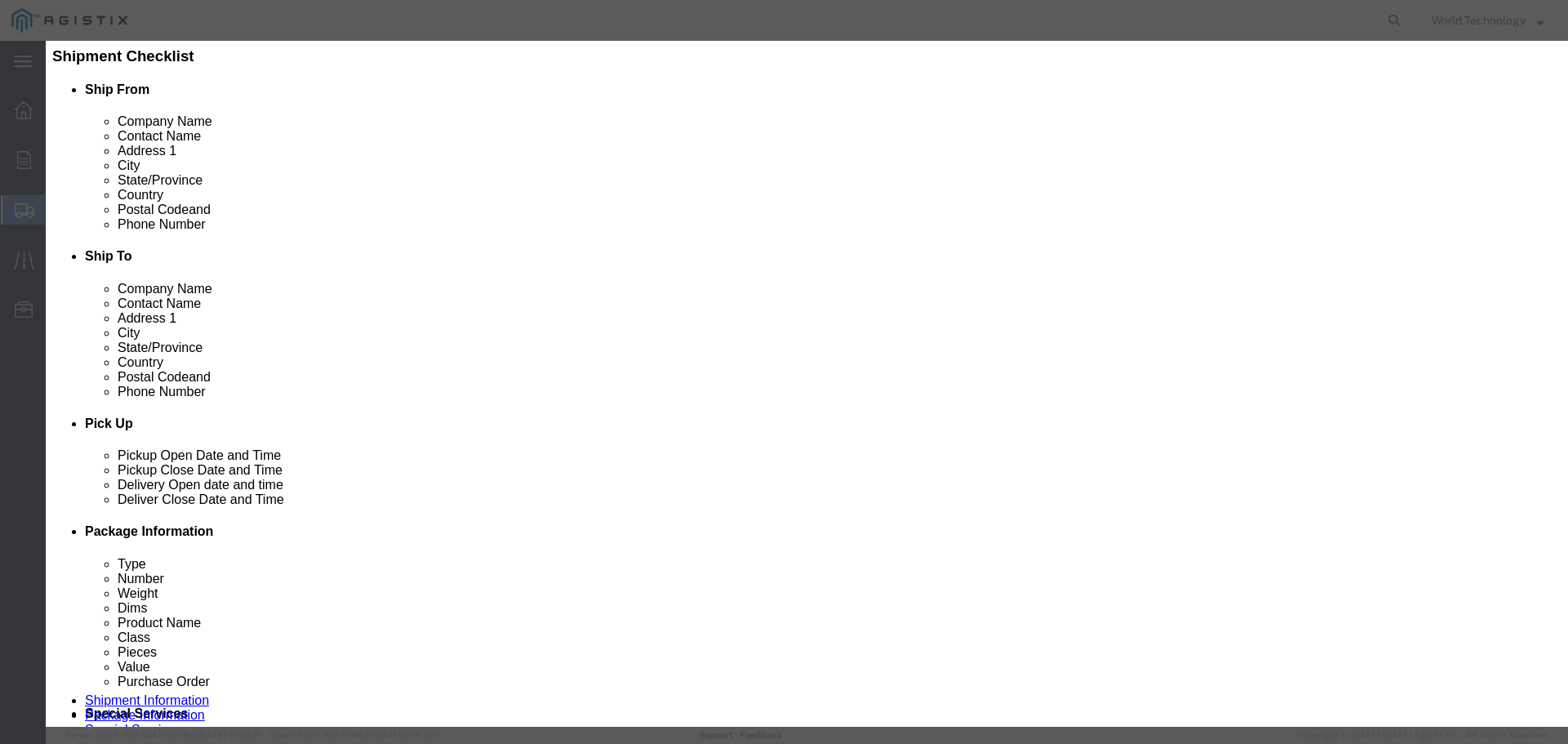
click select "Select 50 55 60 65 70 85 92.5 100 125 175 250 300 400"
select select "92.5"
click select "Select 50 55 60 65 70 85 92.5 100 125 175 250 300 400"
click button "Save & Close"
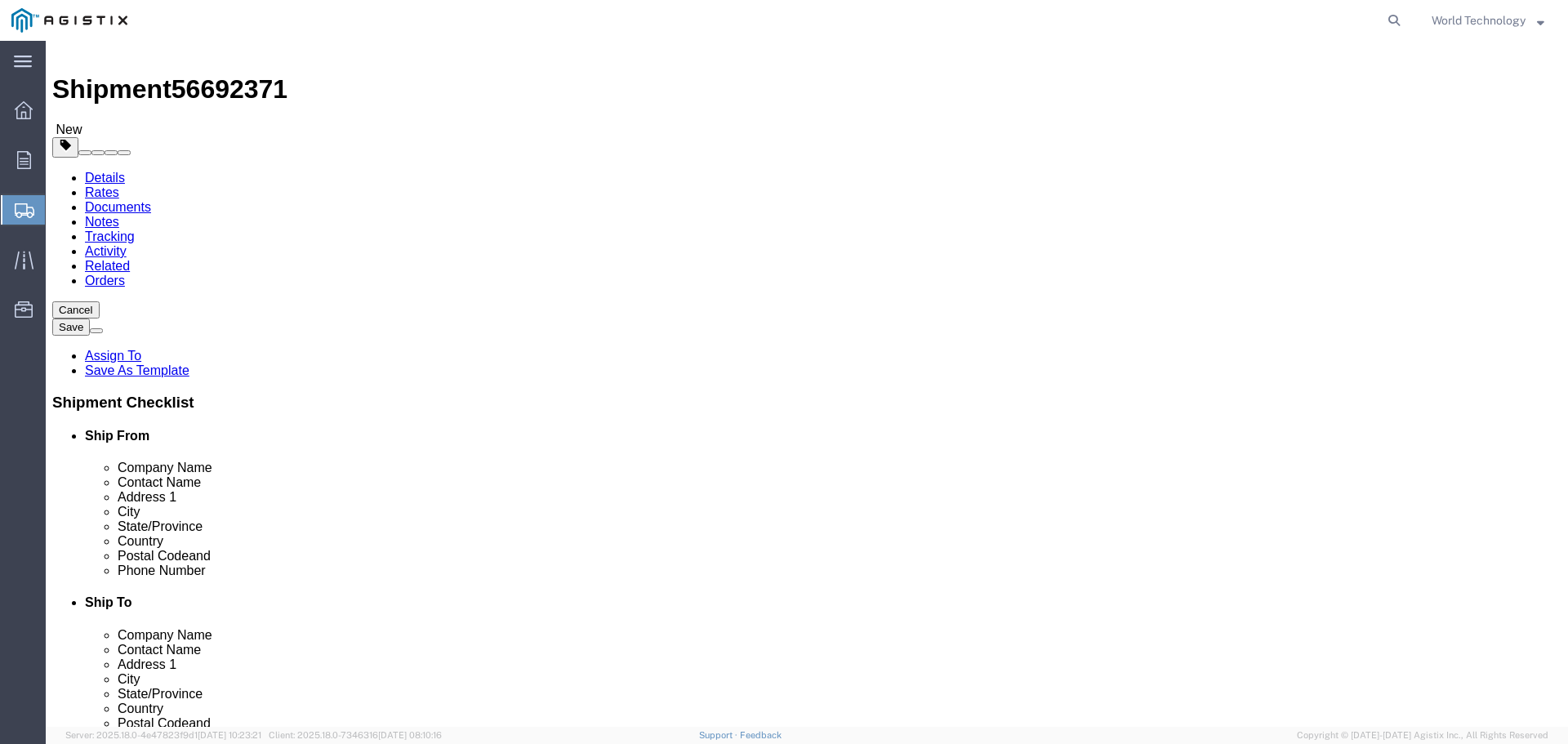
scroll to position [0, 0]
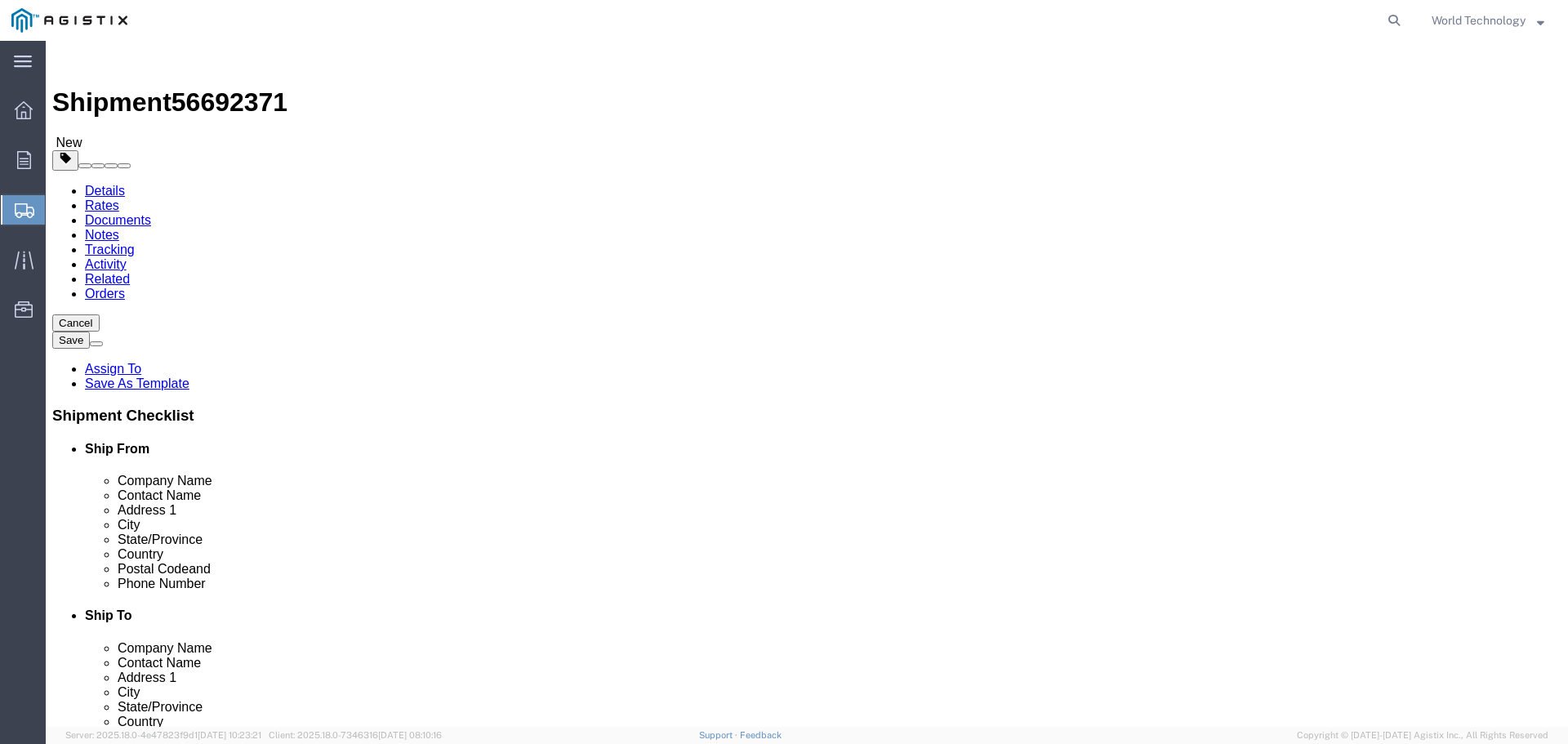
click button "Rate Shipment"
